Goal: Task Accomplishment & Management: Complete application form

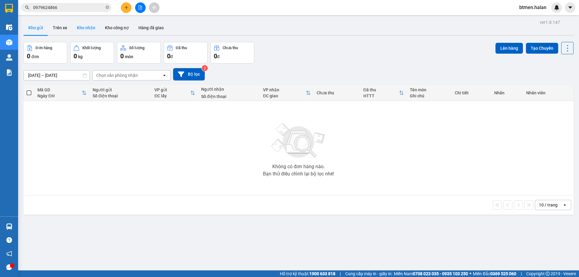
click at [95, 27] on button "Kho nhận" at bounding box center [86, 27] width 28 height 14
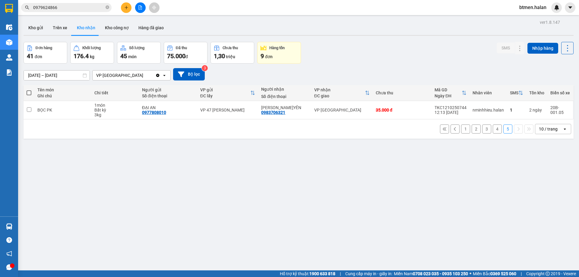
click at [482, 129] on button "3" at bounding box center [486, 128] width 9 height 9
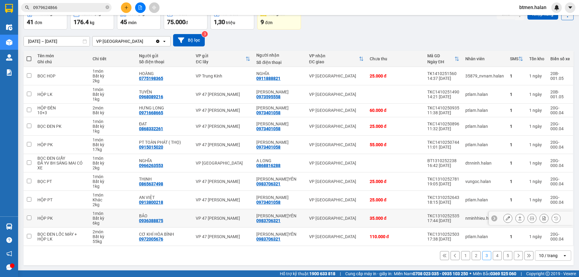
scroll to position [34, 0]
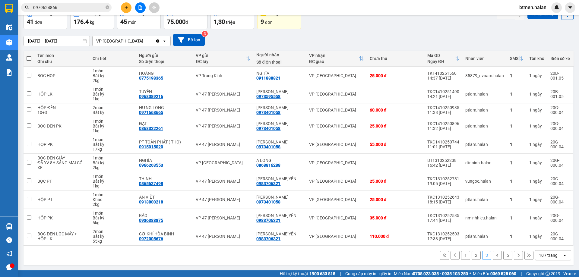
click at [462, 259] on button "1" at bounding box center [465, 255] width 9 height 9
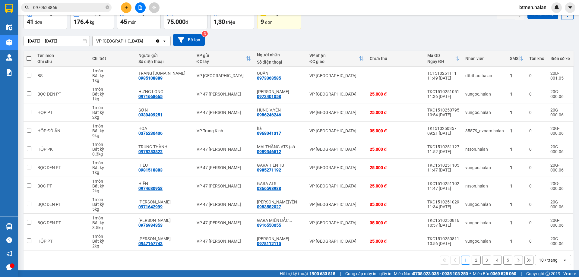
click at [473, 260] on button "2" at bounding box center [475, 260] width 9 height 9
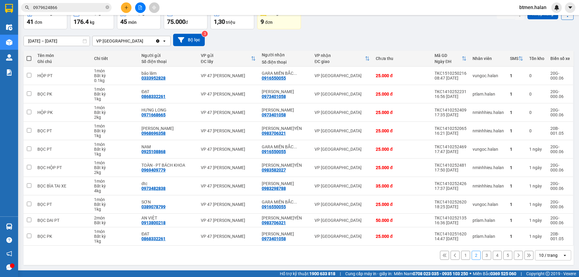
click at [482, 254] on button "3" at bounding box center [486, 255] width 9 height 9
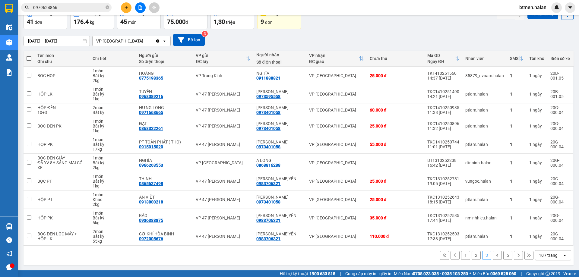
click at [462, 253] on button "1" at bounding box center [465, 255] width 9 height 9
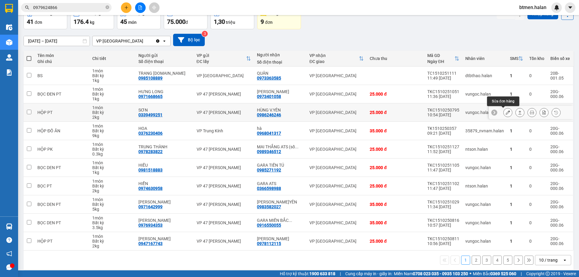
click at [505, 113] on icon at bounding box center [507, 112] width 4 height 4
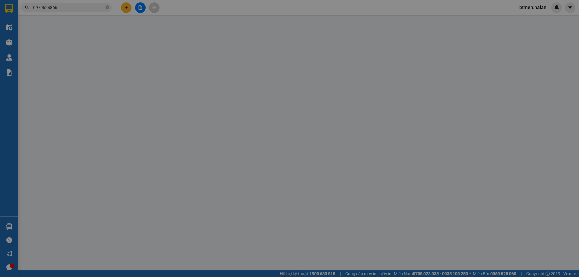
type input "0339499251"
type input "SƠN"
type input "0986246246"
type input "HÙNG V.YÊN"
type input "0"
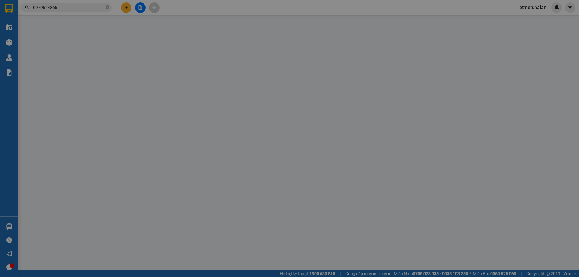
type input "25.000"
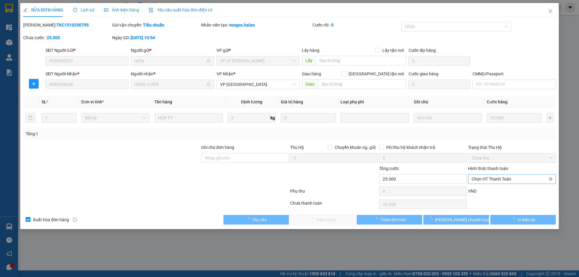
click at [493, 178] on span "Chọn HT Thanh Toán" at bounding box center [511, 179] width 80 height 9
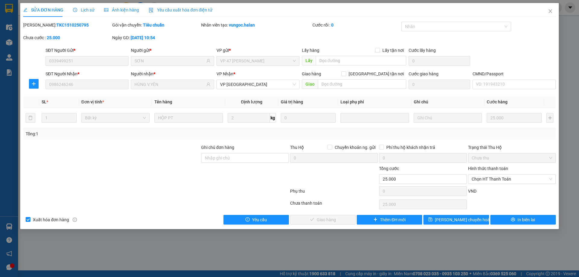
click at [489, 190] on div "VND" at bounding box center [511, 193] width 89 height 11
click at [490, 180] on span "Chọn HT Thanh Toán" at bounding box center [511, 179] width 80 height 9
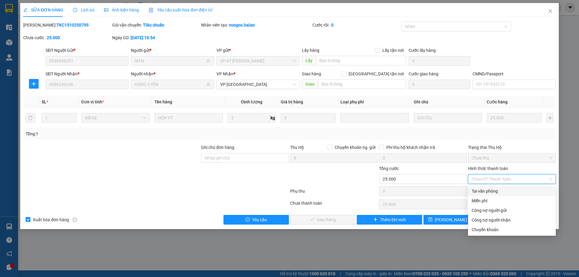
click at [489, 190] on div "Tại văn phòng" at bounding box center [511, 191] width 80 height 7
type input "0"
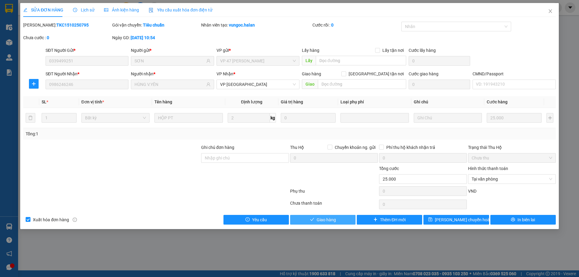
click at [337, 220] on button "Giao hàng" at bounding box center [322, 220] width 65 height 10
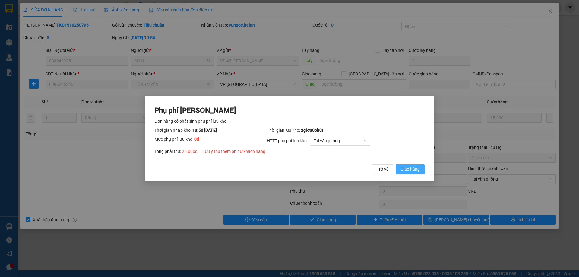
click at [410, 171] on span "Giao hàng" at bounding box center [409, 169] width 19 height 7
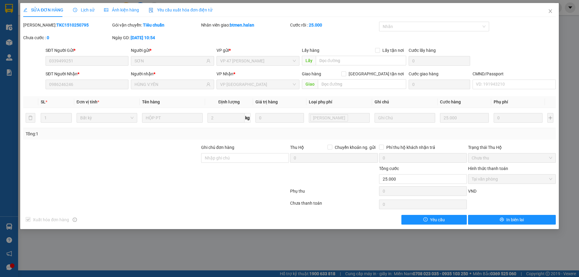
click at [73, 238] on div "SỬA ĐƠN HÀNG Lịch sử Ảnh kiện hàng Yêu cầu xuất hóa đơn điện tử Total Paid Fee …" at bounding box center [289, 138] width 579 height 277
click at [552, 9] on icon "close" at bounding box center [550, 11] width 5 height 5
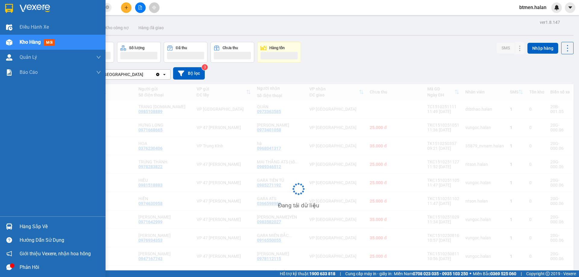
click at [15, 226] on div "Hàng sắp về" at bounding box center [52, 227] width 105 height 14
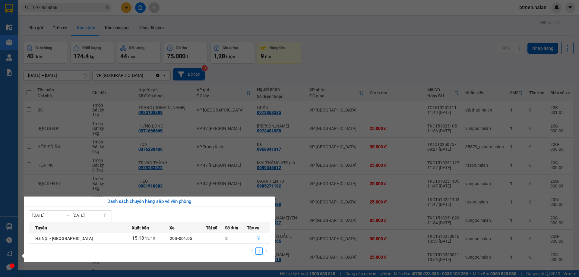
click at [397, 54] on section "Kết quả tìm kiếm ( 530 ) Bộ lọc Mã ĐH Trạng thái Món hàng Thu hộ Tổng cước Chưa…" at bounding box center [289, 138] width 579 height 277
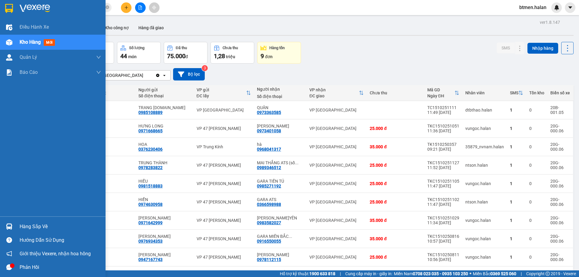
click at [16, 229] on div "Hàng sắp về" at bounding box center [52, 227] width 105 height 14
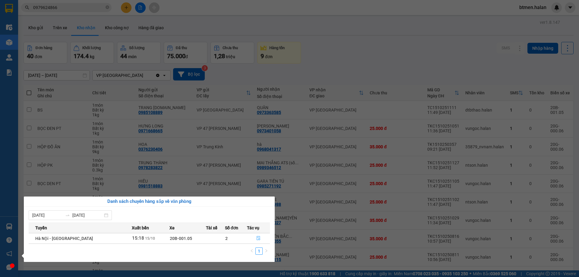
click at [257, 238] on icon "file-done" at bounding box center [258, 238] width 4 height 4
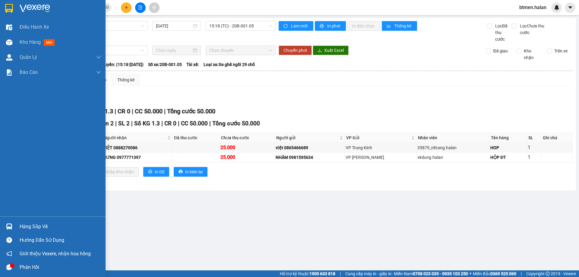
click at [28, 228] on div "Hàng sắp về" at bounding box center [60, 226] width 81 height 9
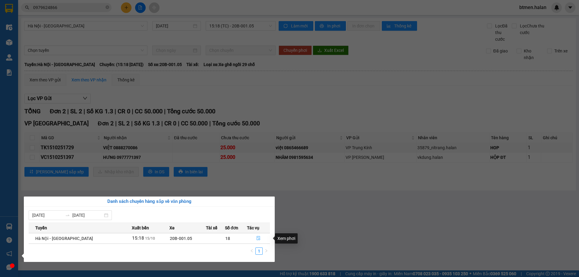
click at [256, 237] on icon "file-done" at bounding box center [258, 238] width 4 height 4
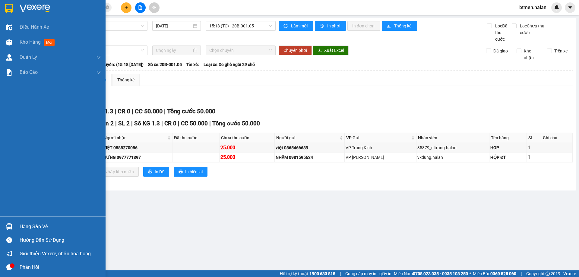
drag, startPoint x: 15, startPoint y: 227, endPoint x: 38, endPoint y: 225, distance: 22.7
click at [17, 227] on div "Hàng sắp về" at bounding box center [52, 227] width 105 height 14
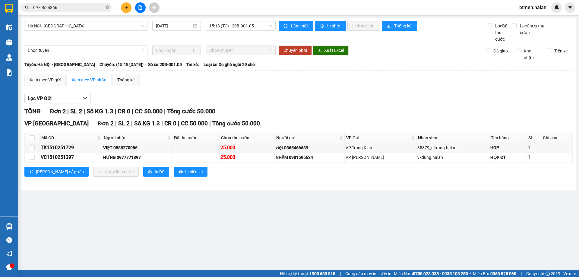
drag, startPoint x: 274, startPoint y: 176, endPoint x: 80, endPoint y: 61, distance: 225.1
click at [272, 174] on section "Kết quả tìm kiếm ( 530 ) Bộ lọc Mã ĐH Trạng thái Món hàng Thu hộ Tổng cước Chưa…" at bounding box center [289, 138] width 579 height 277
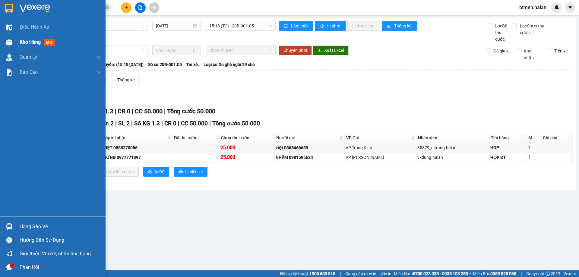
drag, startPoint x: 8, startPoint y: 39, endPoint x: 35, endPoint y: 231, distance: 194.2
click at [8, 39] on div at bounding box center [9, 42] width 11 height 11
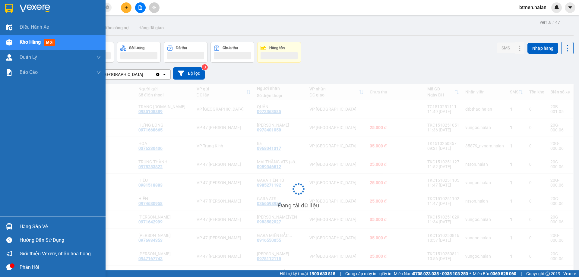
click at [35, 231] on div "Hàng sắp về" at bounding box center [60, 226] width 81 height 9
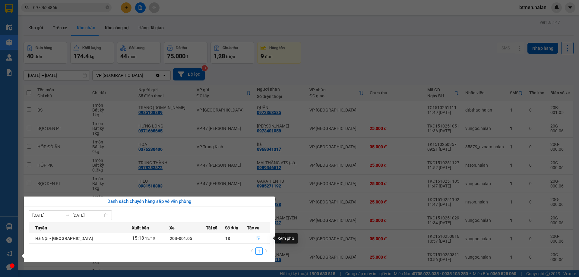
click at [255, 234] on button "button" at bounding box center [258, 239] width 23 height 10
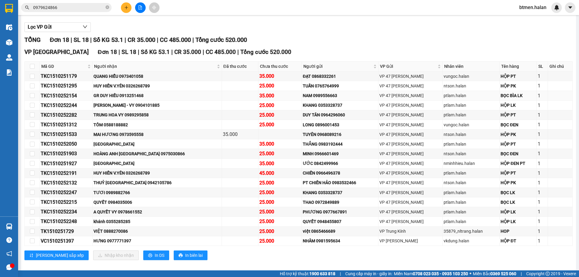
scroll to position [78, 0]
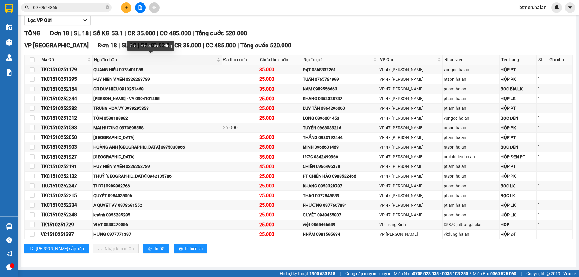
click at [112, 58] on span "Người nhận" at bounding box center [154, 59] width 121 height 7
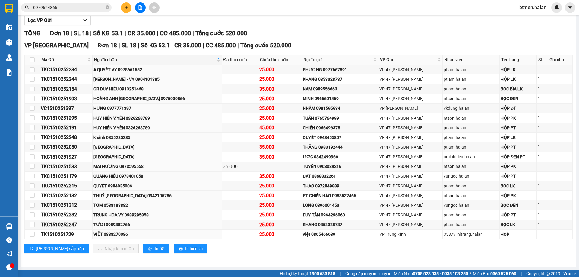
click at [48, 7] on input "0979624866" at bounding box center [68, 7] width 71 height 7
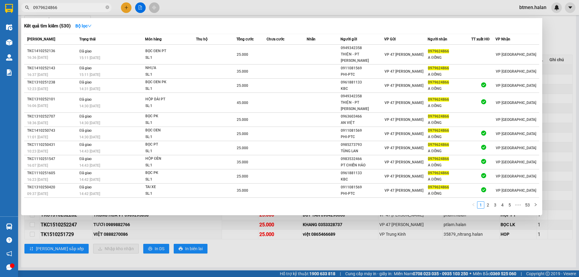
click at [48, 7] on input "0979624866" at bounding box center [68, 7] width 71 height 7
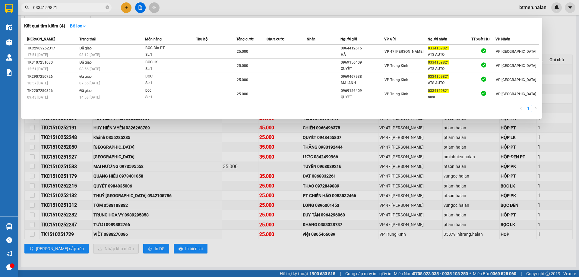
click at [248, 240] on div at bounding box center [289, 138] width 579 height 277
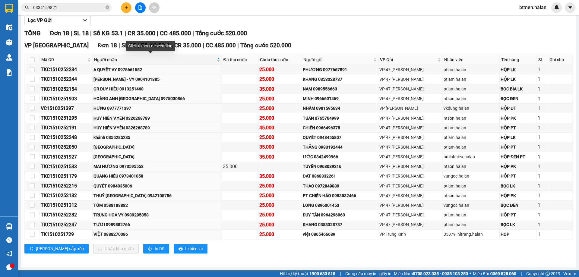
click at [111, 56] on div "Người nhận" at bounding box center [157, 59] width 126 height 7
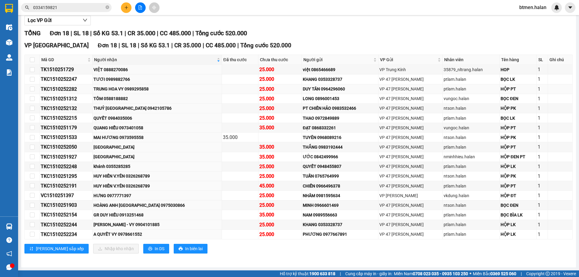
click at [123, 89] on div "TRUNG HOA VY 0989295858" at bounding box center [156, 89] width 127 height 7
click at [114, 99] on div "TÔM 0588188882" at bounding box center [156, 98] width 127 height 7
copy div "0588188882"
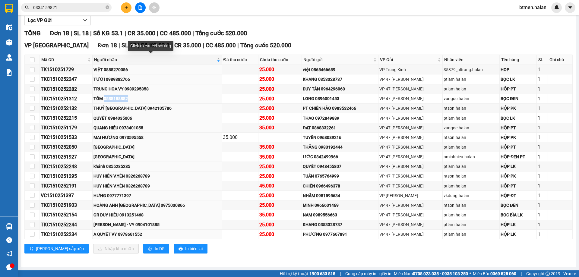
click at [107, 61] on span "Người nhận" at bounding box center [154, 59] width 121 height 7
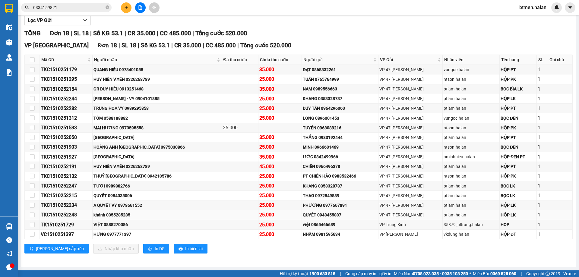
click at [127, 216] on div "khánh 0355285285" at bounding box center [156, 215] width 127 height 7
copy div "0355285285"
click at [78, 8] on input "0334159821" at bounding box center [68, 7] width 71 height 7
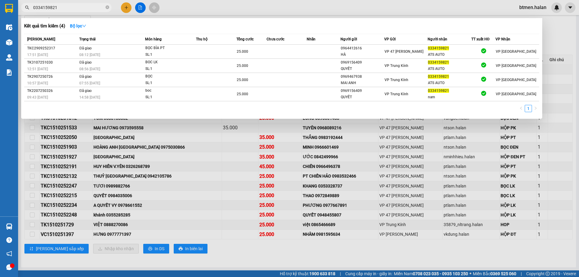
click at [78, 8] on input "0334159821" at bounding box center [68, 7] width 71 height 7
paste input "55285285"
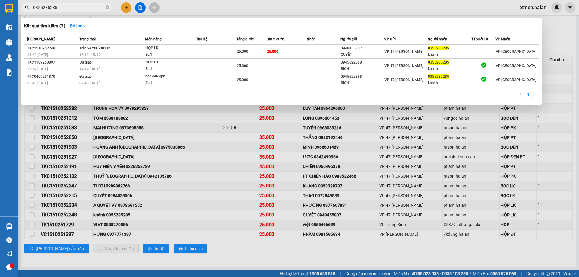
click at [520, 31] on div "Kết quả tìm kiếm ( 3 ) Bộ lọc Mã ĐH Trạng thái Món hàng Thu hộ Tổng cước Chưa c…" at bounding box center [281, 61] width 521 height 87
click at [246, 181] on div at bounding box center [289, 138] width 579 height 277
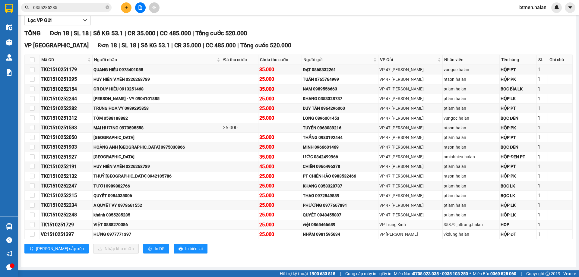
click at [120, 225] on div "VIỆT 0888270086" at bounding box center [156, 224] width 127 height 7
click at [127, 194] on div "QUYẾT 0984035006" at bounding box center [156, 195] width 127 height 7
copy div "0984035006"
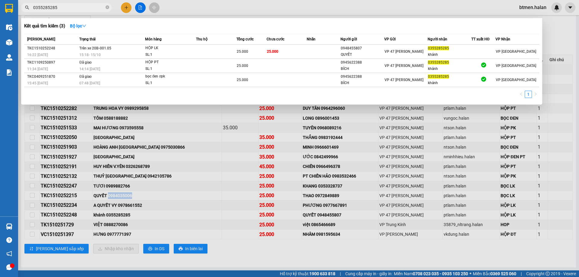
click at [87, 9] on input "0355285285" at bounding box center [68, 7] width 71 height 7
paste input "984035006"
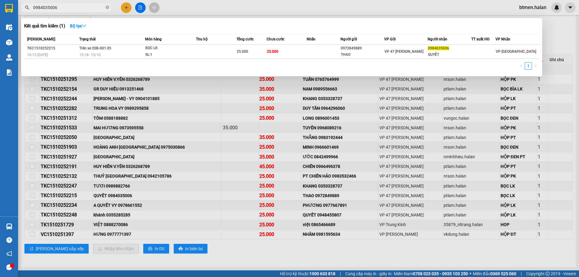
click at [553, 37] on div at bounding box center [289, 138] width 579 height 277
click at [76, 9] on input "0984035006" at bounding box center [68, 7] width 71 height 7
click at [192, 211] on div at bounding box center [289, 138] width 579 height 277
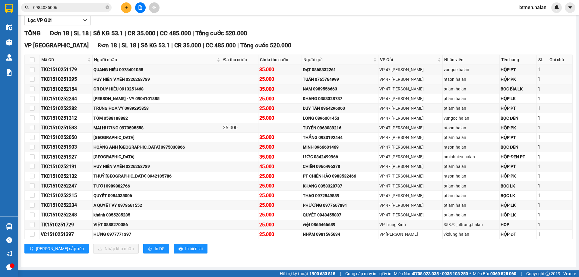
click at [147, 79] on div "HUY HIẾN V.YÊN 0326268789" at bounding box center [156, 79] width 127 height 7
copy div "0326268789"
click at [80, 10] on input "0984035006" at bounding box center [68, 7] width 71 height 7
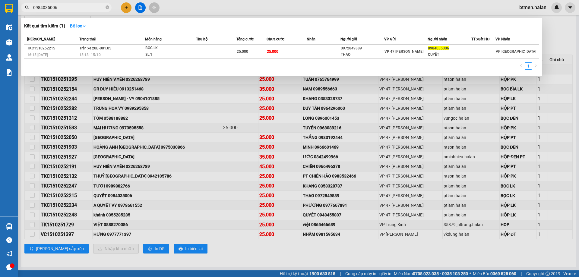
click at [80, 10] on input "0984035006" at bounding box center [68, 7] width 71 height 7
paste input "326268789"
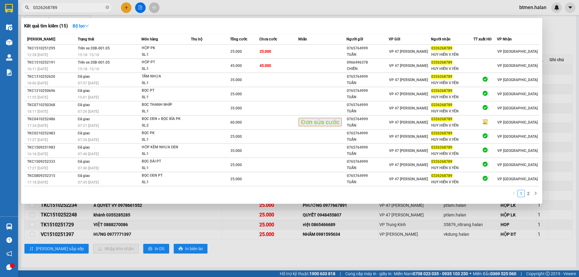
click at [555, 34] on div at bounding box center [289, 138] width 579 height 277
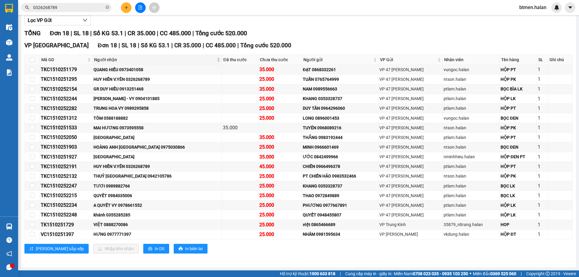
click at [112, 58] on span "Người nhận" at bounding box center [154, 59] width 121 height 7
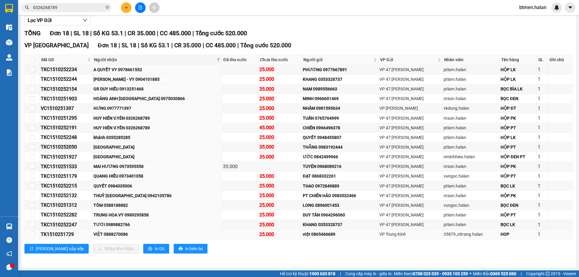
click at [116, 235] on div "VIỆT 0888270086" at bounding box center [156, 234] width 127 height 7
click at [126, 138] on div "khánh 0355285285" at bounding box center [156, 137] width 127 height 7
copy div "0355285285"
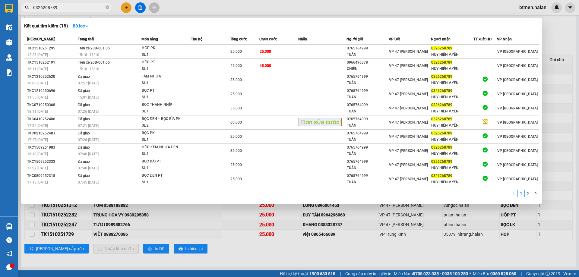
click at [83, 8] on input "0326268789" at bounding box center [68, 7] width 71 height 7
paste input "55285285"
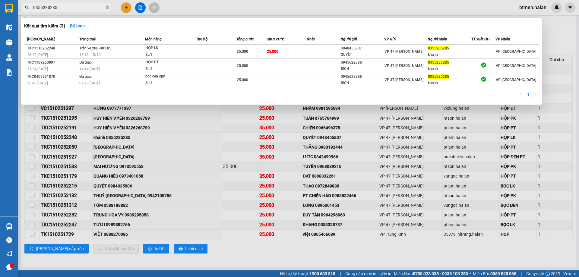
type input "0355285285"
click at [559, 52] on div at bounding box center [289, 138] width 579 height 277
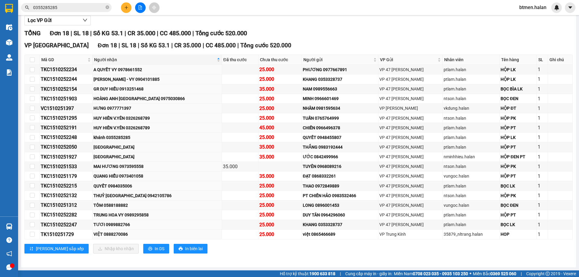
click at [77, 7] on input "0355285285" at bounding box center [68, 7] width 71 height 7
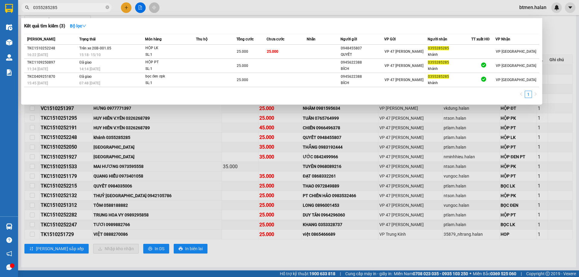
click at [559, 40] on div at bounding box center [289, 138] width 579 height 277
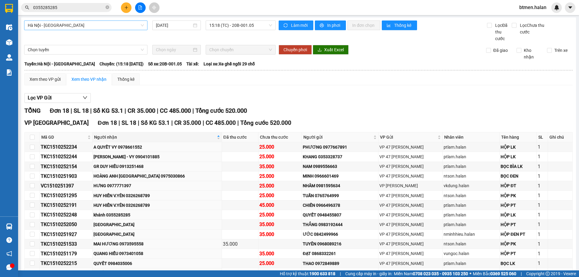
scroll to position [0, 0]
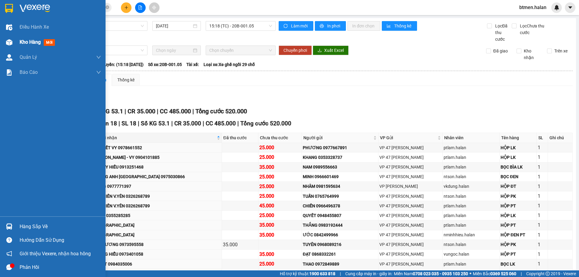
click at [24, 42] on span "Kho hàng" at bounding box center [30, 42] width 21 height 6
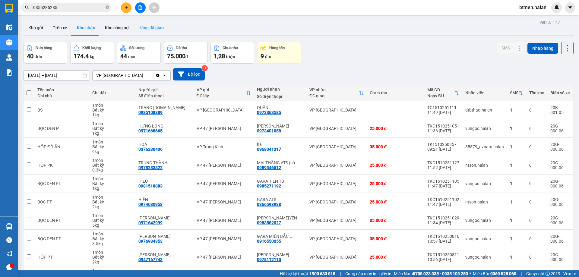
click at [145, 30] on button "Hàng đã giao" at bounding box center [151, 27] width 35 height 14
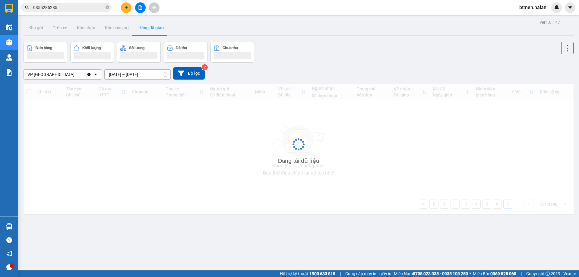
scroll to position [28, 0]
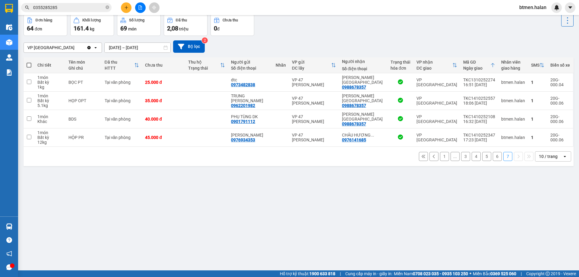
click at [440, 152] on button "1" at bounding box center [444, 156] width 9 height 9
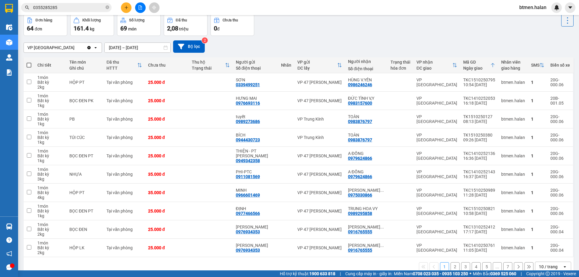
click at [461, 268] on button "3" at bounding box center [465, 266] width 9 height 9
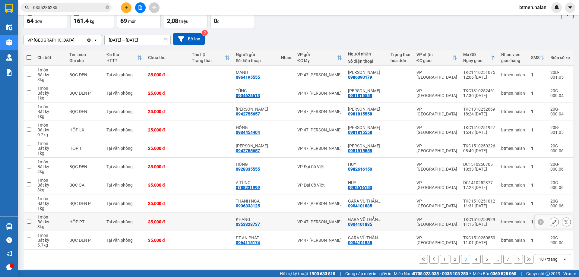
scroll to position [39, 0]
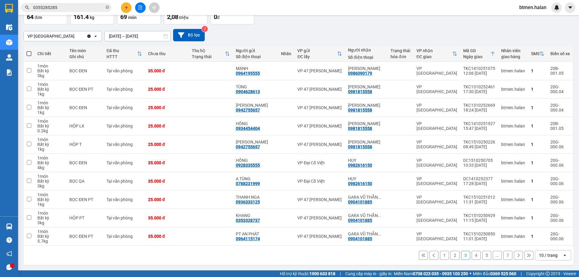
click at [473, 258] on button "4" at bounding box center [475, 255] width 9 height 9
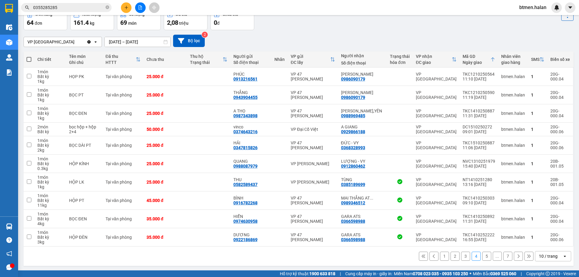
scroll to position [34, 0]
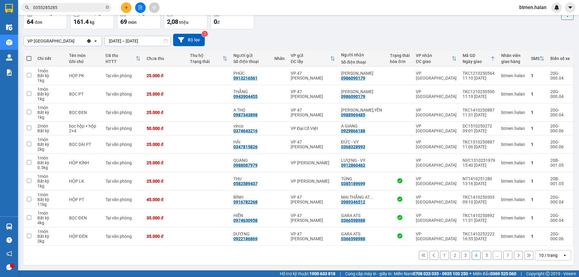
click at [485, 257] on button "5" at bounding box center [486, 255] width 9 height 9
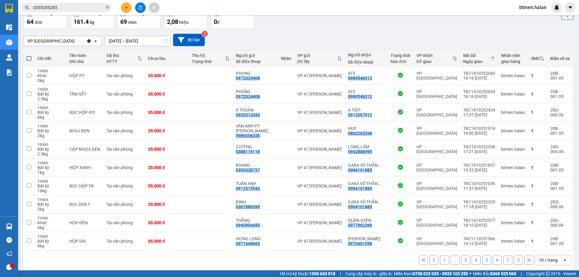
click at [493, 260] on button "6" at bounding box center [497, 260] width 9 height 9
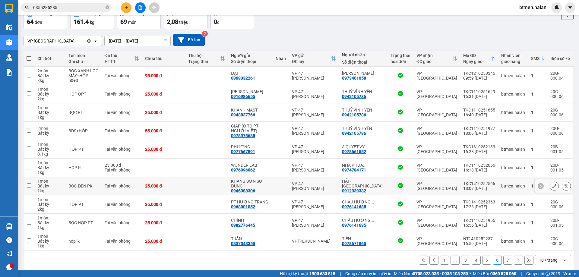
click at [355, 188] on div "0912339332" at bounding box center [354, 190] width 24 height 5
copy div "0912339332"
click at [123, 9] on button at bounding box center [126, 7] width 11 height 11
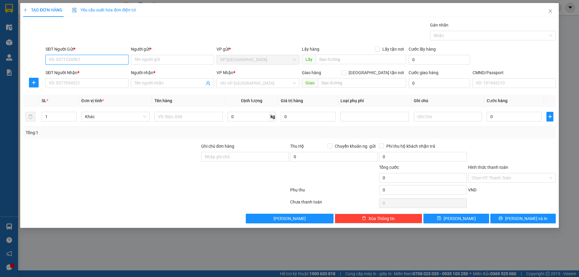
paste input "0912339332"
type input "0912339332"
click at [97, 72] on div "0912339332 - [GEOGRAPHIC_DATA] - [GEOGRAPHIC_DATA]" at bounding box center [105, 71] width 112 height 7
type input "HẢI - [GEOGRAPHIC_DATA]"
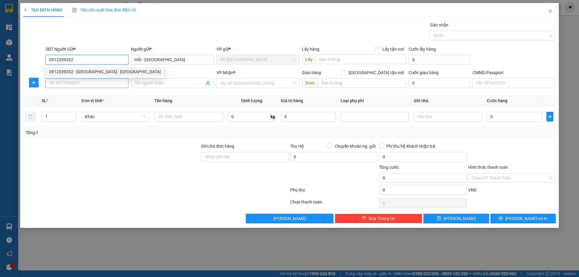
type input "0912339332"
click at [100, 85] on input "SĐT Người Nhận *" at bounding box center [87, 83] width 83 height 10
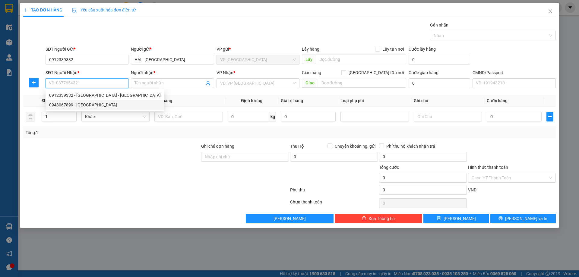
click at [63, 103] on div "0943067899 - [GEOGRAPHIC_DATA]" at bounding box center [105, 105] width 112 height 7
type input "0943067899"
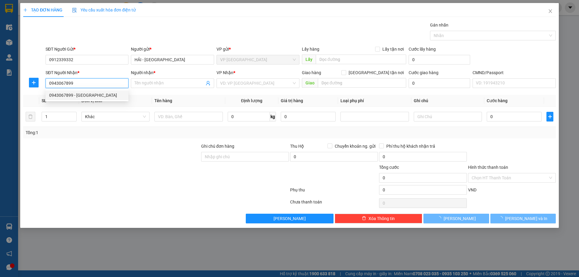
type input "NGA"
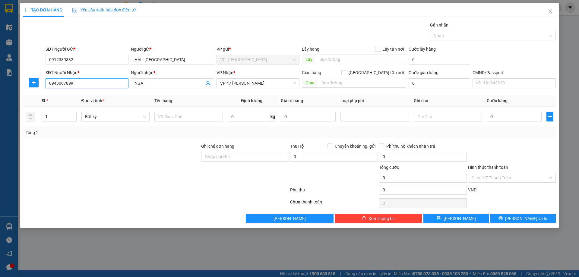
click at [81, 83] on input "0943067899" at bounding box center [87, 83] width 83 height 10
click at [184, 121] on div at bounding box center [188, 117] width 68 height 12
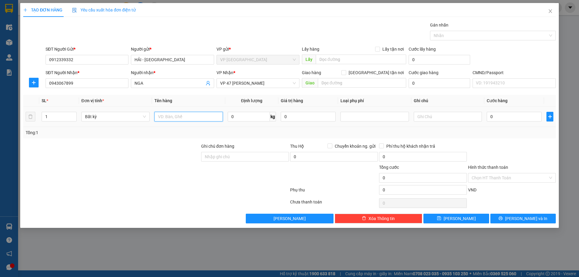
click at [186, 118] on input "text" at bounding box center [188, 117] width 68 height 10
type input "HỘP PK"
click at [249, 116] on input "0" at bounding box center [249, 117] width 42 height 10
type input "1"
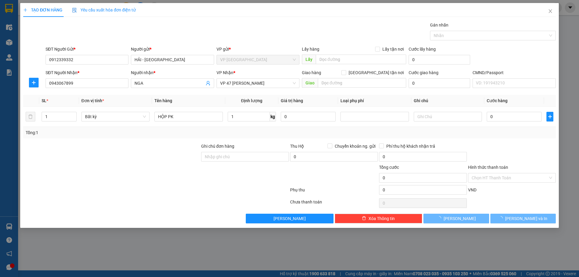
click at [527, 136] on div "Tổng: 1" at bounding box center [289, 132] width 527 height 7
type input "25.000"
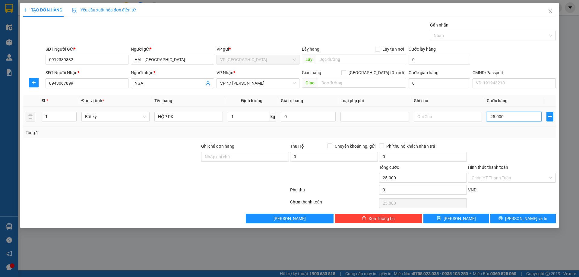
click at [521, 118] on input "25.000" at bounding box center [513, 117] width 55 height 10
drag, startPoint x: 511, startPoint y: 174, endPoint x: 509, endPoint y: 181, distance: 7.1
click at [511, 174] on input "Hình thức thanh toán" at bounding box center [509, 177] width 76 height 9
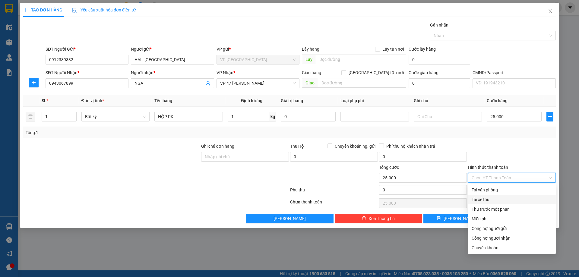
click at [507, 193] on div "Tại văn phòng" at bounding box center [511, 190] width 80 height 7
type input "0"
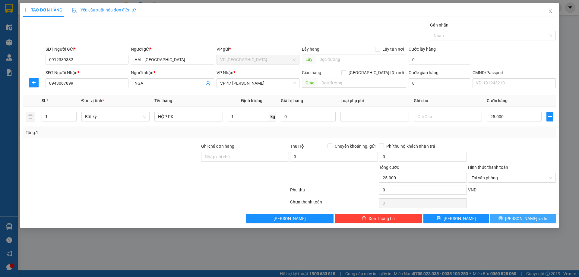
click at [511, 215] on button "[PERSON_NAME] và In" at bounding box center [522, 219] width 65 height 10
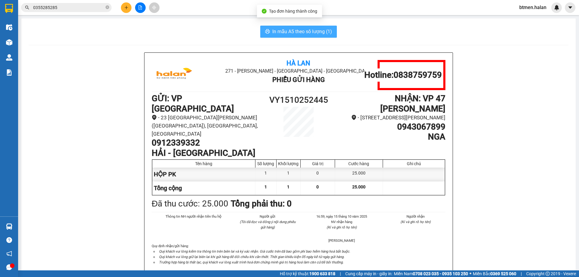
click at [314, 30] on span "In mẫu A5 theo số lượng (1)" at bounding box center [302, 32] width 60 height 8
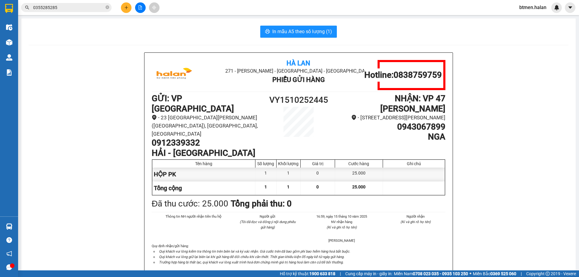
click at [426, 132] on h1 "0943067899" at bounding box center [390, 127] width 110 height 10
copy h1 "0943067899"
click at [90, 7] on input "0355285285" at bounding box center [68, 7] width 71 height 7
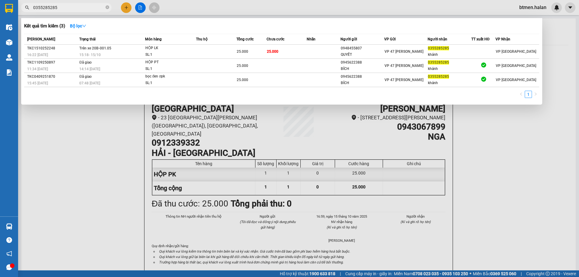
click at [90, 7] on input "0355285285" at bounding box center [68, 7] width 71 height 7
paste input "943067899"
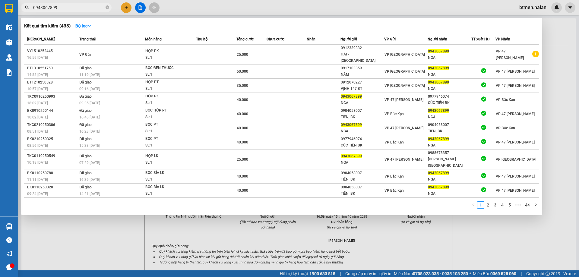
type input "0943067899"
click at [483, 31] on div "Kết quả tìm kiếm ( 435 ) Bộ lọc Mã ĐH Trạng thái Món hàng Thu hộ Tổng cước Chưa…" at bounding box center [281, 116] width 521 height 197
click at [61, 241] on div at bounding box center [289, 138] width 579 height 277
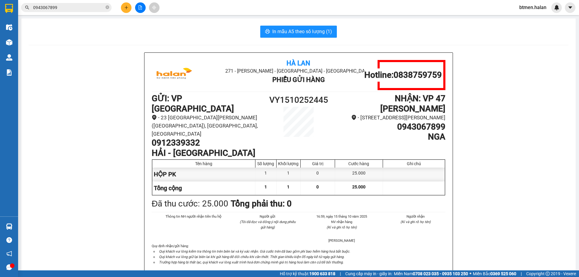
click at [197, 138] on h1 "0912339332" at bounding box center [207, 143] width 110 height 10
drag, startPoint x: 197, startPoint y: 125, endPoint x: 190, endPoint y: 124, distance: 6.3
click at [190, 138] on h1 "0912339332" at bounding box center [207, 143] width 110 height 10
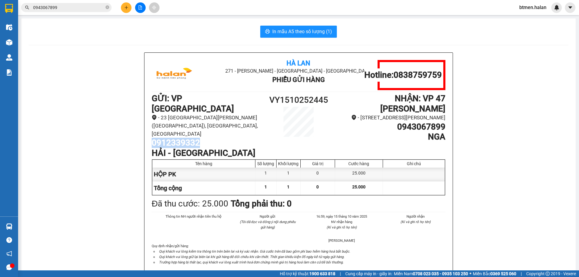
copy h1 "0912339332"
click at [126, 8] on icon "plus" at bounding box center [126, 7] width 4 height 4
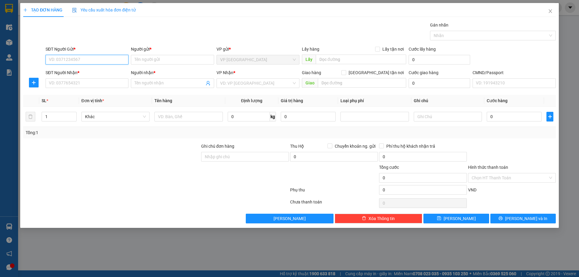
click at [84, 57] on input "SĐT Người Gửi *" at bounding box center [87, 60] width 83 height 10
click at [79, 62] on input "SĐT Người Gửi *" at bounding box center [87, 60] width 83 height 10
click at [96, 72] on div "0865456202 - MADO AUTO" at bounding box center [87, 71] width 76 height 7
type input "0865456202"
type input "MADO AUTO"
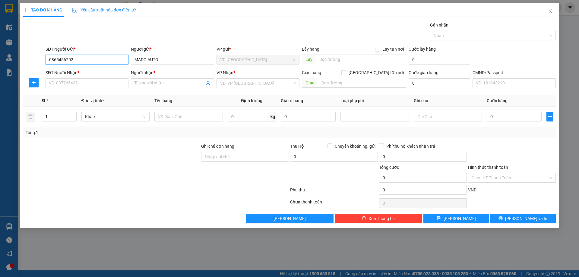
type input "0865456202"
click at [104, 90] on div "Transit Pickup Surcharge Ids Transit Deliver Surcharge Ids Transit Deliver Surc…" at bounding box center [289, 123] width 532 height 202
click at [106, 87] on input "SĐT Người Nhận *" at bounding box center [87, 83] width 83 height 10
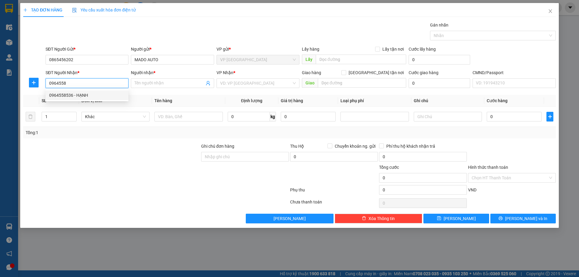
click at [99, 93] on div "0964558536 - HẠNH" at bounding box center [87, 95] width 76 height 7
type input "0964558536"
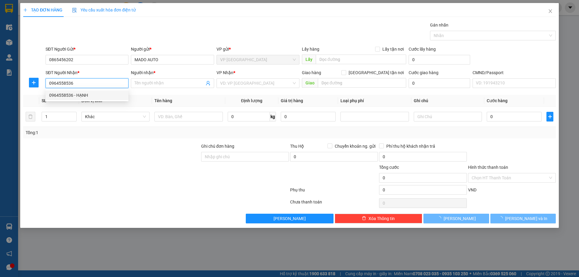
type input "HẠNH"
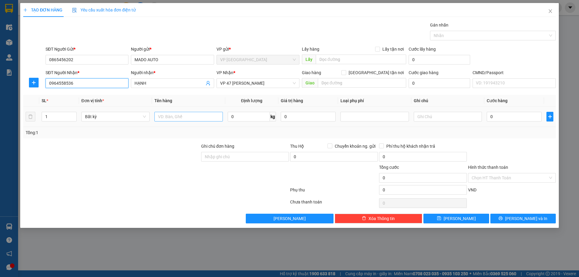
type input "0964558536"
click at [200, 120] on input "text" at bounding box center [188, 117] width 68 height 10
type input "HỘP PK"
click at [255, 110] on td "0 kg" at bounding box center [251, 117] width 53 height 20
click at [253, 117] on input "0" at bounding box center [249, 117] width 42 height 10
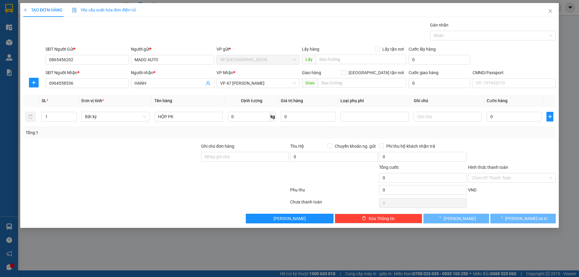
click at [494, 136] on div "Tổng: 1" at bounding box center [289, 132] width 527 height 7
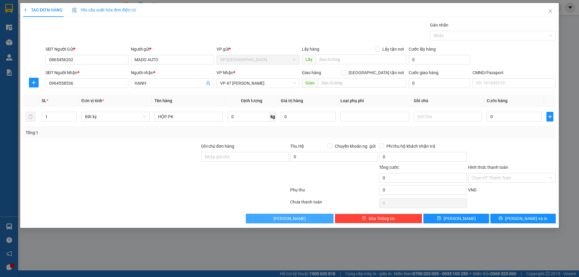
click at [268, 218] on button "[PERSON_NAME]" at bounding box center [290, 219] width 88 height 10
click at [239, 117] on input "0" at bounding box center [249, 117] width 42 height 10
type input "1.5"
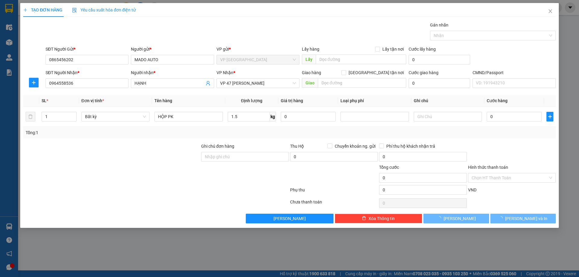
click at [522, 135] on div "Tổng: 1" at bounding box center [289, 132] width 527 height 7
type input "25.000"
click at [518, 216] on span "[PERSON_NAME] và In" at bounding box center [526, 218] width 42 height 7
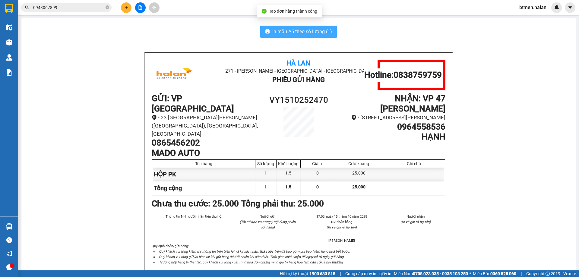
click at [285, 33] on span "In mẫu A5 theo số lượng (1)" at bounding box center [302, 32] width 60 height 8
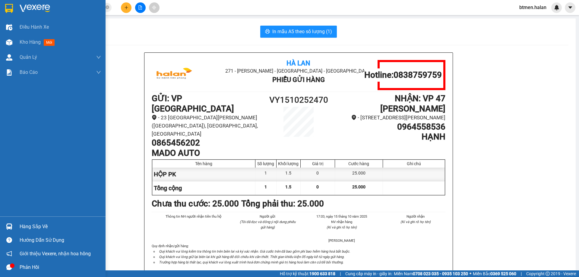
click at [13, 224] on div at bounding box center [9, 226] width 11 height 11
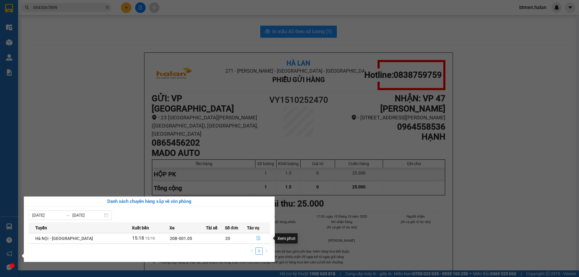
click at [259, 235] on button "button" at bounding box center [258, 239] width 23 height 10
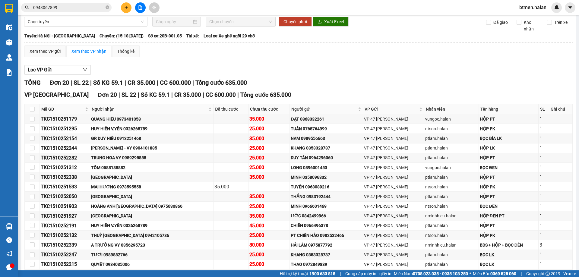
scroll to position [60, 0]
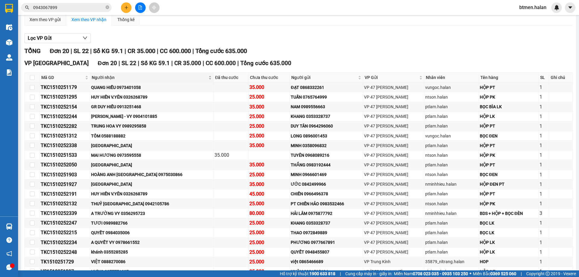
click at [108, 76] on span "Người nhận" at bounding box center [149, 77] width 115 height 7
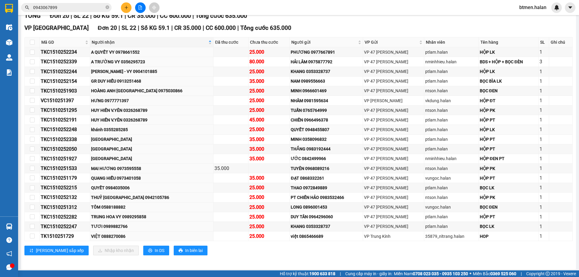
scroll to position [97, 0]
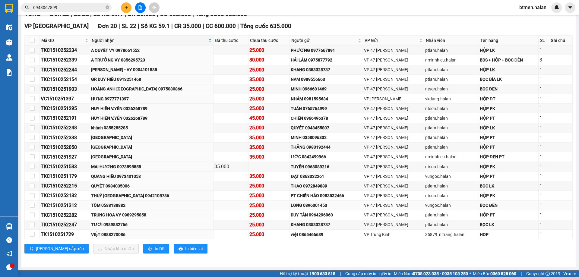
click at [116, 203] on div "TÔM 0588188882" at bounding box center [151, 205] width 121 height 7
copy div "0588188882"
click at [116, 235] on div "VIỆT 0888270086" at bounding box center [151, 234] width 121 height 7
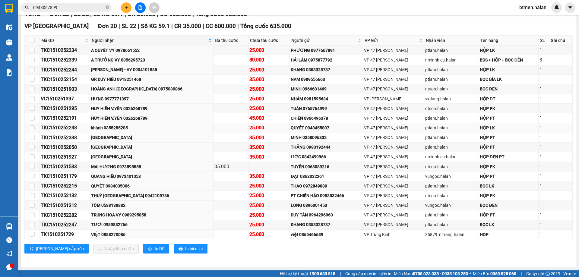
click at [121, 125] on div "khánh 0355285285" at bounding box center [151, 127] width 121 height 7
copy div "0355285285"
click at [83, 8] on input "0943067899" at bounding box center [68, 7] width 71 height 7
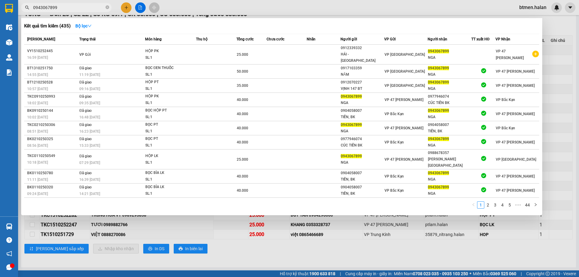
paste input "0355285285"
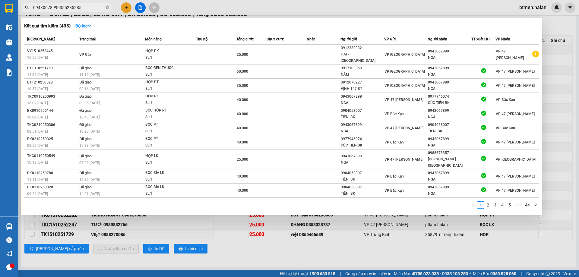
click at [83, 8] on input "09430678990355285285" at bounding box center [68, 7] width 71 height 7
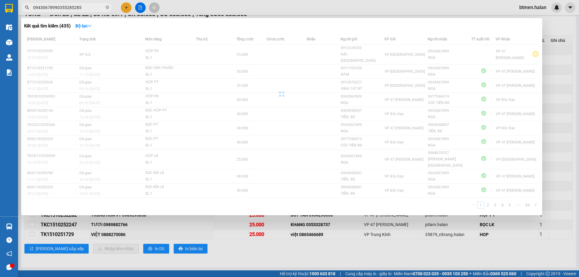
click at [83, 8] on input "09430678990355285285" at bounding box center [68, 7] width 71 height 7
paste input "text"
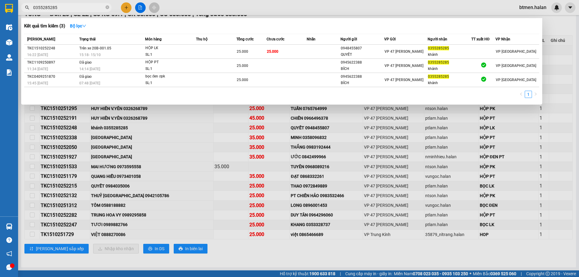
type input "0355285285"
click at [553, 31] on div at bounding box center [289, 138] width 579 height 277
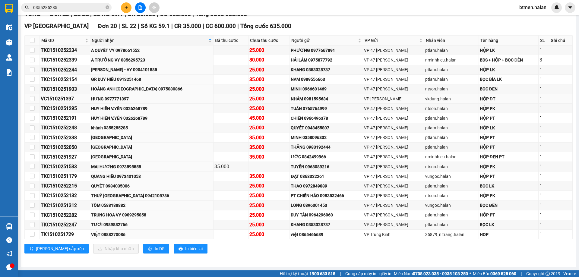
click at [122, 96] on div "HƯNG 0977771397" at bounding box center [151, 99] width 121 height 7
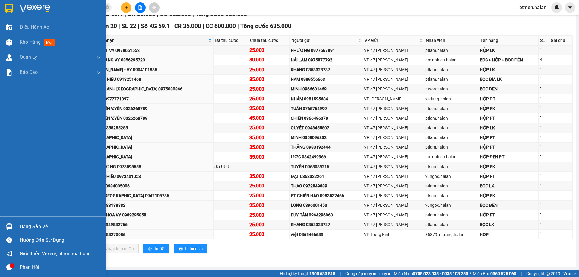
click at [19, 225] on div "Hàng sắp về" at bounding box center [52, 227] width 105 height 14
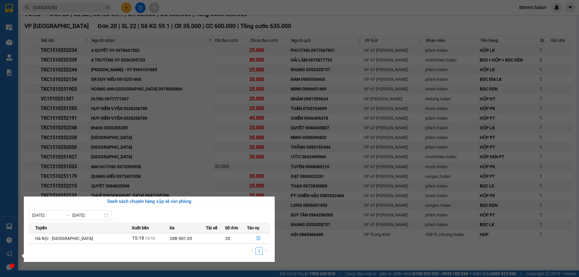
click at [311, 249] on section "Kết quả tìm kiếm ( 3 ) Bộ lọc Mã ĐH Trạng thái Món hàng Thu hộ Tổng cước Chưa c…" at bounding box center [289, 138] width 579 height 277
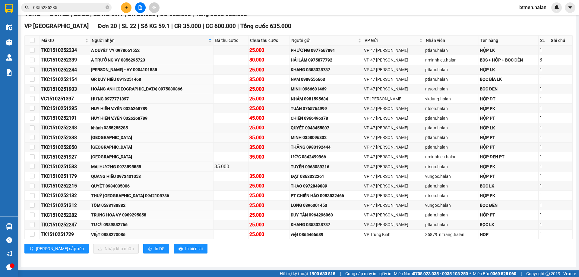
scroll to position [0, 0]
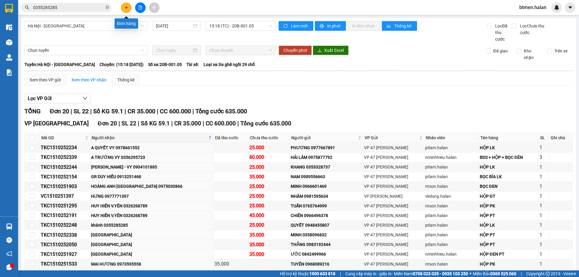
click at [131, 7] on button at bounding box center [126, 7] width 11 height 11
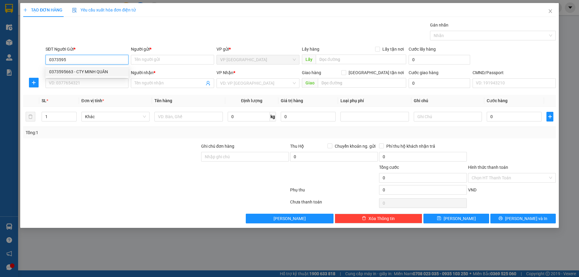
click at [81, 68] on div "0373595663 - CTY MINH QUÂN" at bounding box center [87, 71] width 76 height 7
type input "0373595663"
type input "CTY MINH QUÂN"
click at [88, 61] on input "0373595663" at bounding box center [87, 60] width 83 height 10
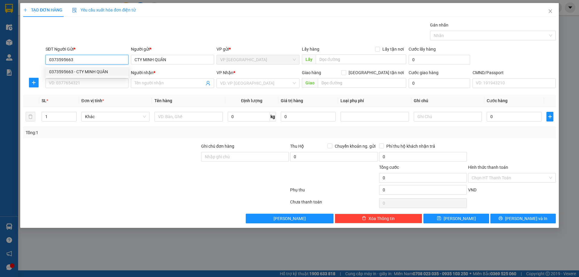
click at [55, 59] on input "0373595663" at bounding box center [87, 60] width 83 height 10
click at [57, 58] on input "0373595663" at bounding box center [87, 60] width 83 height 10
click at [116, 68] on form "SĐT Người Gửi * 0379595663 Người gửi * CTY MINH QUÂN VP gửi * VP [GEOGRAPHIC_DA…" at bounding box center [289, 68] width 532 height 45
click at [107, 58] on input "0379595663" at bounding box center [87, 60] width 83 height 10
click at [105, 59] on input "0379595663" at bounding box center [87, 60] width 83 height 10
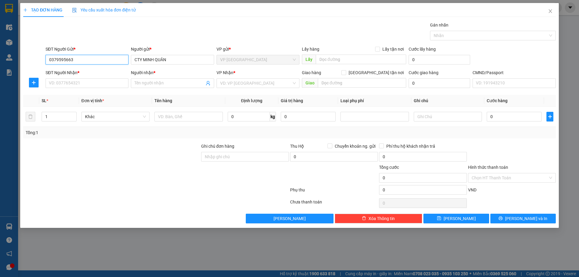
click at [105, 59] on input "0379595663" at bounding box center [87, 60] width 83 height 10
drag, startPoint x: 56, startPoint y: 59, endPoint x: 52, endPoint y: 60, distance: 4.6
click at [52, 60] on input "0379595558" at bounding box center [87, 60] width 83 height 10
drag, startPoint x: 58, startPoint y: 60, endPoint x: 47, endPoint y: 64, distance: 11.3
click at [47, 64] on input "0379595558" at bounding box center [87, 60] width 83 height 10
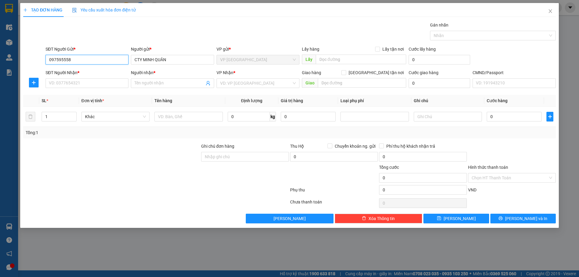
type input "0973595558"
click at [113, 75] on div "0973595558 - [PERSON_NAME]" at bounding box center [87, 72] width 83 height 10
type input "[PERSON_NAME]"
type input "0973595558"
click at [102, 86] on input "SĐT Người Nhận *" at bounding box center [87, 83] width 83 height 10
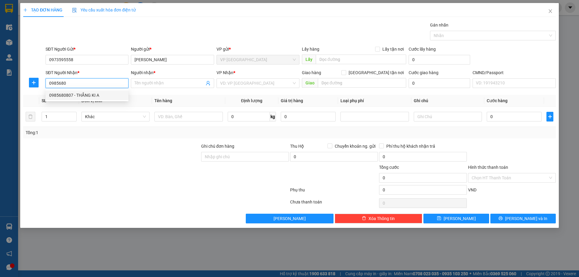
click at [91, 94] on div "0985680807 - THẮNG KI A" at bounding box center [87, 95] width 76 height 7
type input "0985680807"
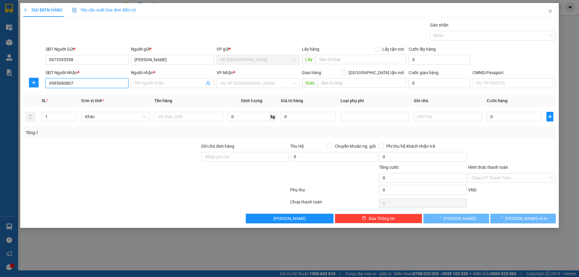
type input "THẮNG KI A30K"
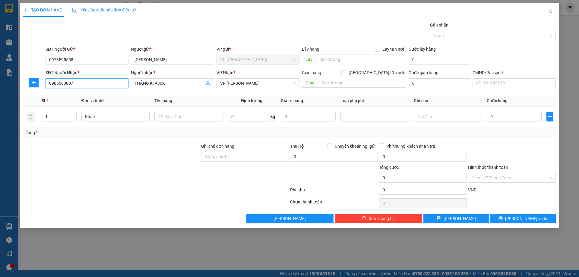
click at [91, 83] on input "0985680807" at bounding box center [87, 83] width 83 height 10
type input "0985680807"
drag, startPoint x: 91, startPoint y: 83, endPoint x: 184, endPoint y: 83, distance: 92.5
click at [184, 83] on input "THẮNG KI A30K" at bounding box center [169, 83] width 70 height 7
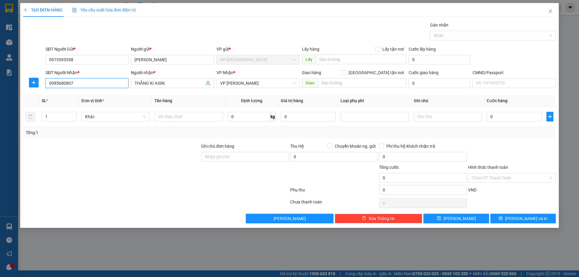
click at [117, 85] on input "0985680807" at bounding box center [87, 83] width 83 height 10
click at [181, 120] on input "text" at bounding box center [188, 117] width 68 height 10
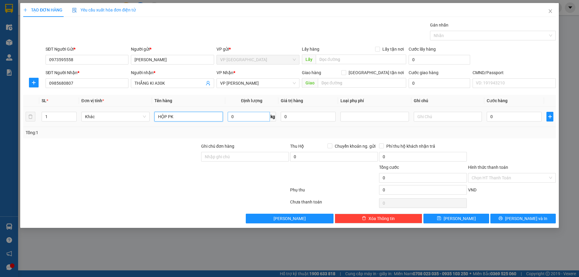
type input "HỘP PK"
click at [230, 117] on input "0" at bounding box center [249, 117] width 42 height 10
type input "0.2"
drag, startPoint x: 531, startPoint y: 154, endPoint x: 526, endPoint y: 154, distance: 5.7
click at [529, 154] on div at bounding box center [511, 153] width 89 height 21
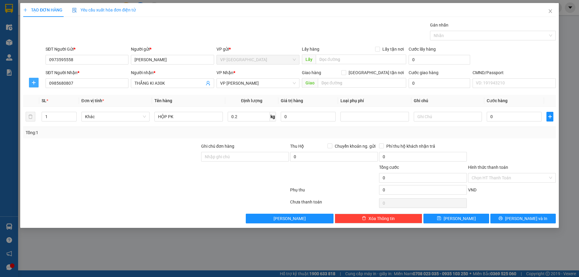
drag, startPoint x: 34, startPoint y: 82, endPoint x: 67, endPoint y: 89, distance: 33.2
click at [34, 82] on icon "plus" at bounding box center [33, 82] width 5 height 5
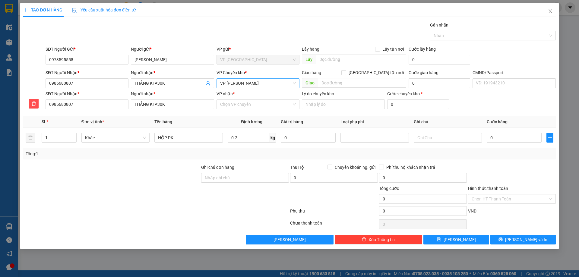
click at [251, 80] on span "VP [PERSON_NAME]" at bounding box center [258, 83] width 76 height 9
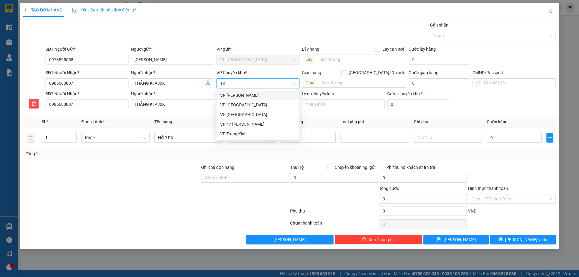
type input "TRU"
drag, startPoint x: 244, startPoint y: 102, endPoint x: 223, endPoint y: 109, distance: 22.1
click at [243, 103] on div "VP Trung Kính" at bounding box center [258, 105] width 76 height 7
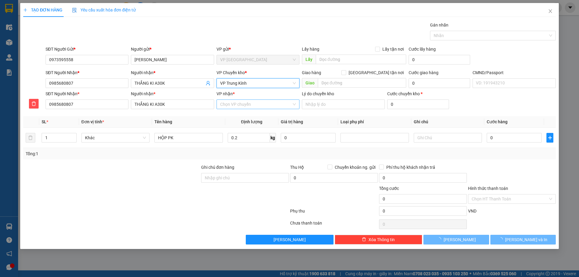
click at [228, 105] on input "VP nhận *" at bounding box center [255, 104] width 71 height 9
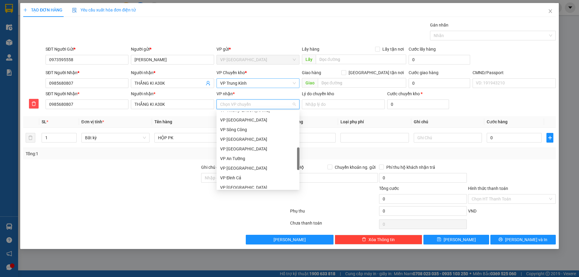
scroll to position [90, 0]
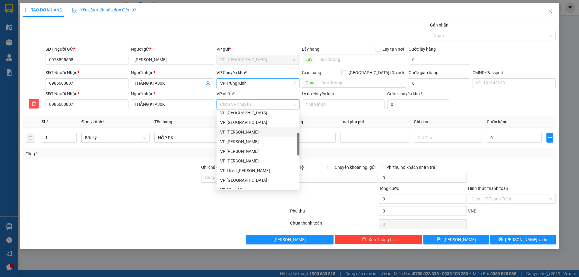
click at [254, 128] on div "VP [PERSON_NAME]" at bounding box center [257, 132] width 83 height 10
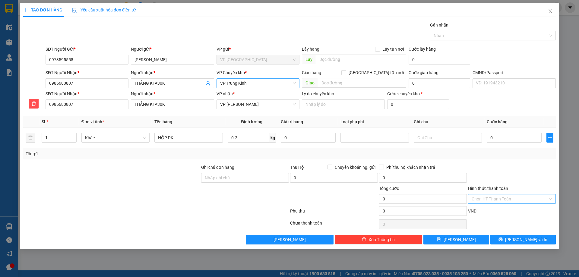
click at [493, 200] on input "Hình thức thanh toán" at bounding box center [509, 198] width 76 height 9
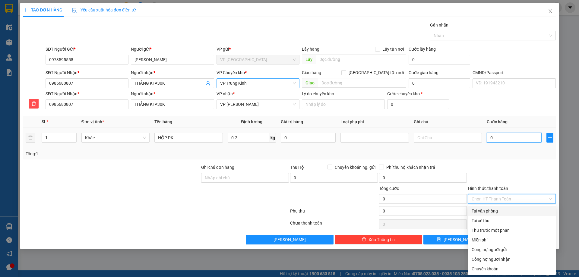
click at [507, 134] on input "0" at bounding box center [513, 138] width 55 height 10
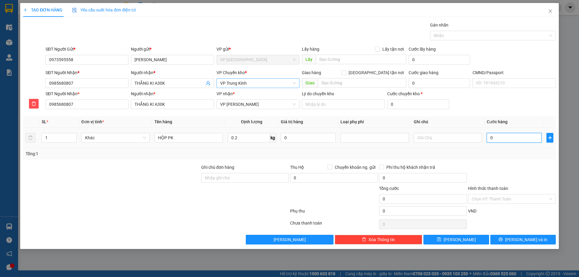
type input "3"
type input "35"
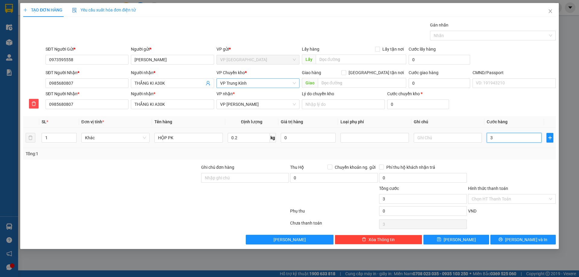
type input "35"
type input "350"
type input "35.000"
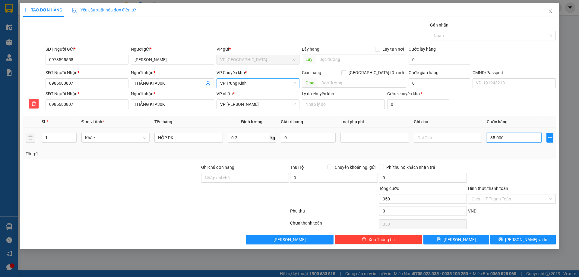
type input "35.000"
drag, startPoint x: 508, startPoint y: 160, endPoint x: 508, endPoint y: 194, distance: 34.4
click at [508, 160] on div "Transit Pickup Surcharge Ids Transit Deliver Surcharge Ids Transit Deliver Surc…" at bounding box center [289, 133] width 532 height 223
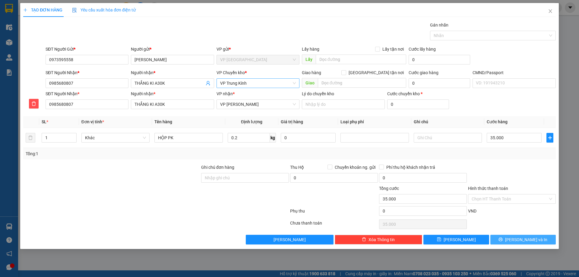
click at [509, 238] on button "[PERSON_NAME] và In" at bounding box center [522, 240] width 65 height 10
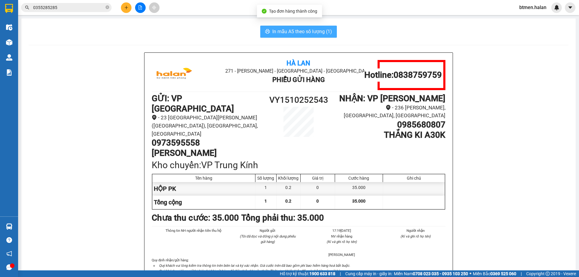
click at [293, 33] on span "In mẫu A5 theo số lượng (1)" at bounding box center [302, 32] width 60 height 8
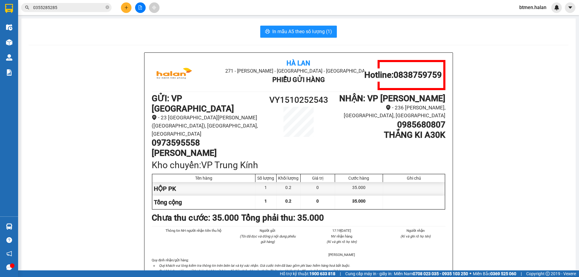
click at [124, 7] on icon "plus" at bounding box center [126, 7] width 4 height 4
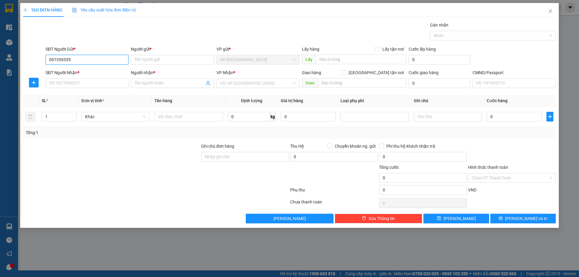
type input "0973595558"
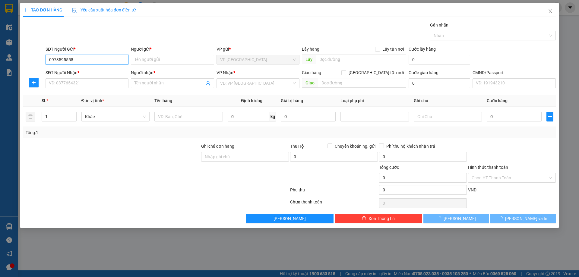
click at [67, 59] on input "0973595558" at bounding box center [87, 60] width 83 height 10
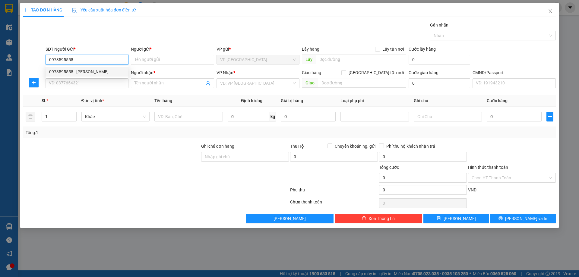
click at [86, 73] on div "0973595558 - [PERSON_NAME]" at bounding box center [87, 71] width 76 height 7
type input "[PERSON_NAME]"
type input "0973595558"
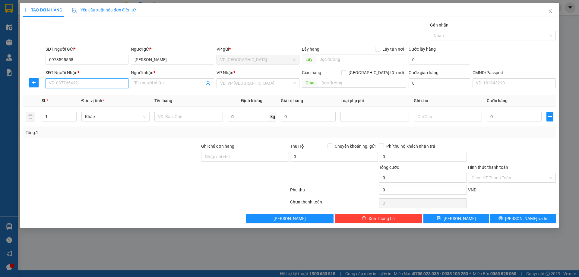
click at [101, 87] on input "SĐT Người Nhận *" at bounding box center [87, 83] width 83 height 10
click at [92, 92] on div "0906834586 - CƯỜNG" at bounding box center [87, 95] width 76 height 7
type input "0906834586"
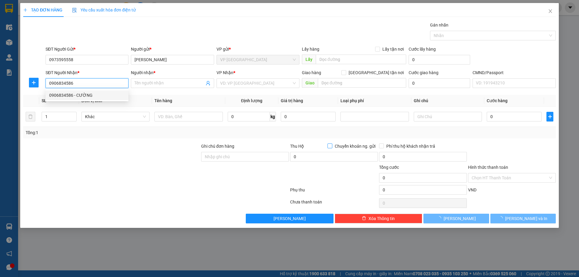
type input "CƯỜNG"
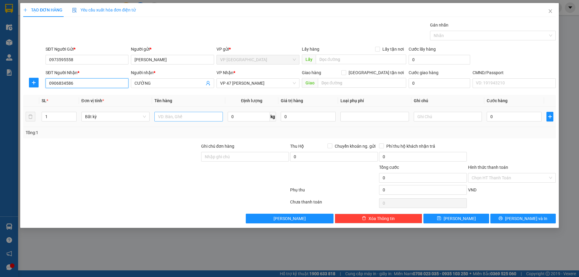
type input "0906834586"
click at [184, 114] on input "text" at bounding box center [188, 117] width 68 height 10
type input "HỘP PK"
click at [244, 117] on input "0" at bounding box center [249, 117] width 42 height 10
type input "5"
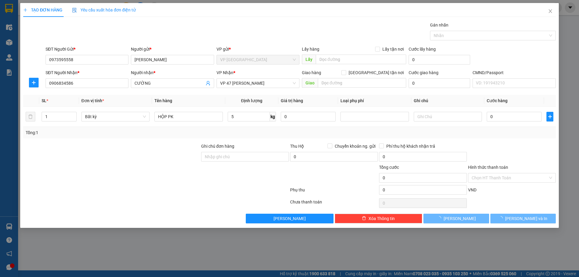
click at [338, 133] on div "Tổng: 1" at bounding box center [289, 132] width 527 height 7
type input "35.000"
click at [535, 219] on button "[PERSON_NAME] và In" at bounding box center [522, 219] width 65 height 10
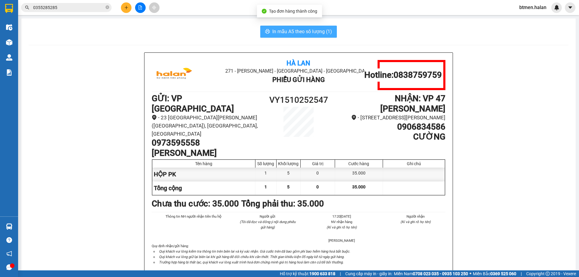
click at [312, 28] on span "In mẫu A5 theo số lượng (1)" at bounding box center [302, 32] width 60 height 8
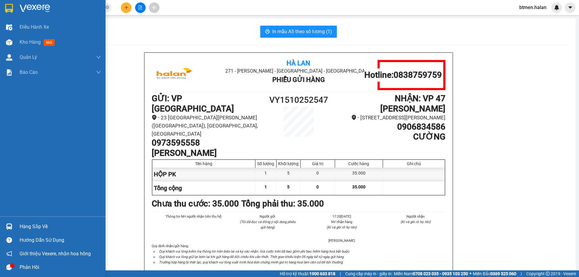
click at [29, 225] on div "Hàng sắp về" at bounding box center [60, 226] width 81 height 9
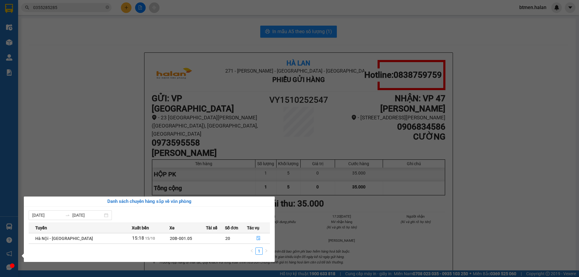
click at [45, 115] on section "Kết quả tìm kiếm ( 3 ) Bộ lọc Mã ĐH Trạng thái Món hàng Thu hộ Tổng cước Chưa c…" at bounding box center [289, 138] width 579 height 277
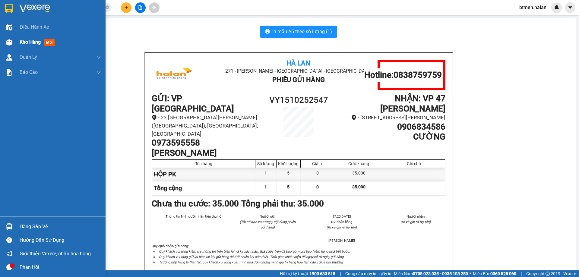
click at [28, 46] on div "Kho hàng mới" at bounding box center [39, 42] width 38 height 8
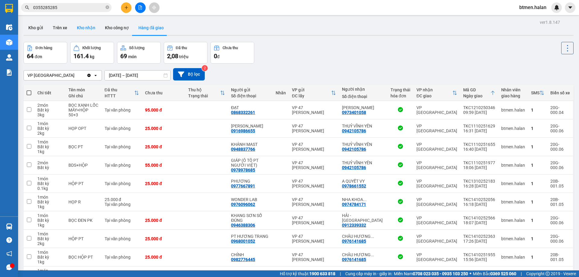
click at [86, 29] on button "Kho nhận" at bounding box center [86, 27] width 28 height 14
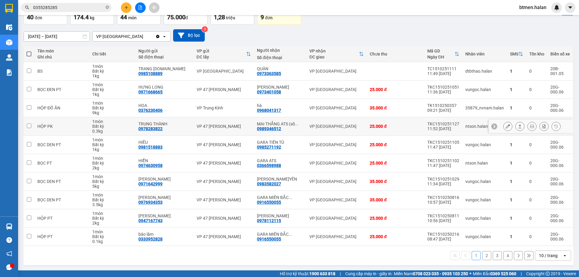
scroll to position [39, 0]
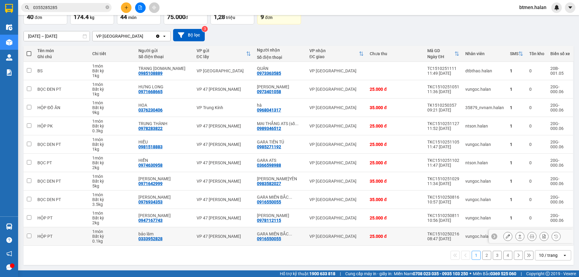
click at [273, 239] on div "0916550055" at bounding box center [269, 238] width 24 height 5
click at [505, 237] on icon at bounding box center [507, 236] width 4 height 4
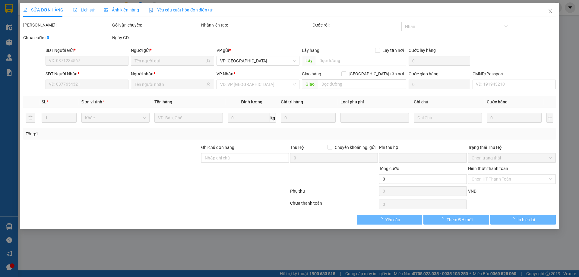
click at [504, 186] on div "Hình thức thanh toán Chọn HT Thanh Toán" at bounding box center [512, 175] width 88 height 21
type input "0333952828"
type input "bảo lâm"
type input "0916550055"
type input "GARA MIỀN BẮC-V.YÊN"
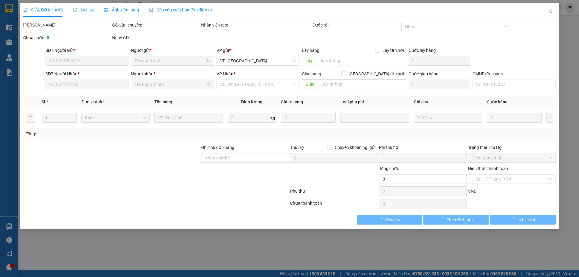
type input "0"
type input "25.000"
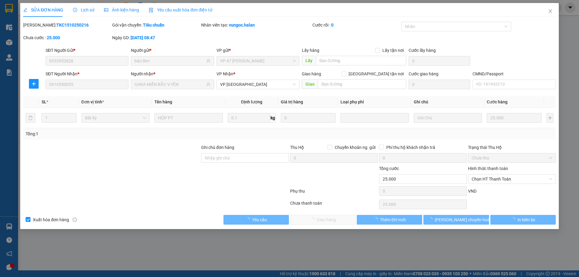
click at [505, 182] on span "Chọn HT Thanh Toán" at bounding box center [511, 179] width 80 height 9
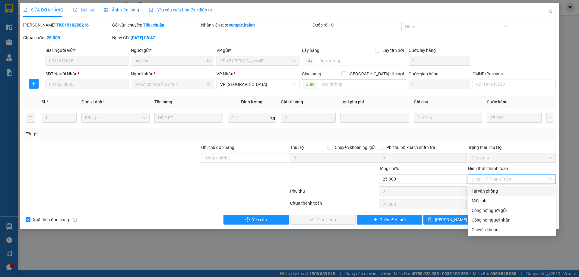
drag, startPoint x: 489, startPoint y: 190, endPoint x: 373, endPoint y: 208, distance: 117.6
click at [489, 191] on div "Tại văn phòng" at bounding box center [511, 191] width 80 height 7
type input "0"
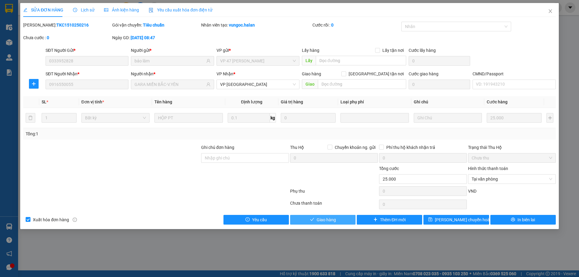
drag, startPoint x: 343, startPoint y: 218, endPoint x: 346, endPoint y: 216, distance: 3.9
click at [343, 218] on button "Giao hàng" at bounding box center [322, 220] width 65 height 10
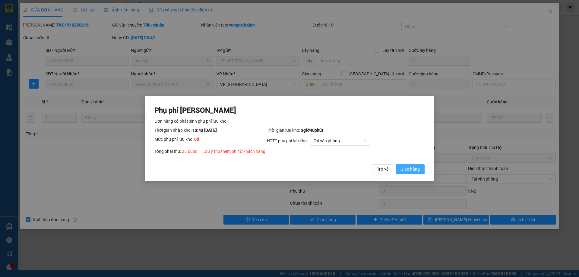
drag, startPoint x: 405, startPoint y: 170, endPoint x: 535, endPoint y: 56, distance: 173.0
click at [408, 168] on span "Giao hàng" at bounding box center [409, 169] width 19 height 7
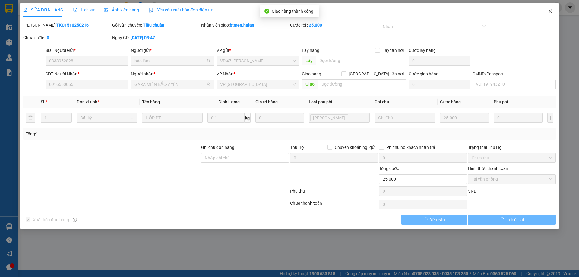
click at [549, 11] on icon "close" at bounding box center [550, 11] width 5 height 5
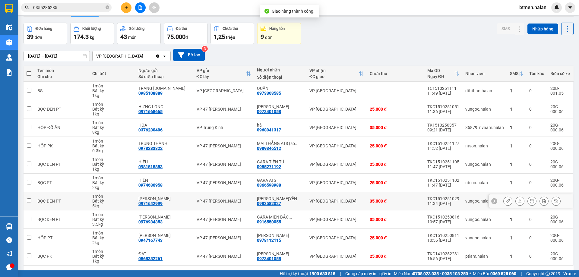
scroll to position [39, 0]
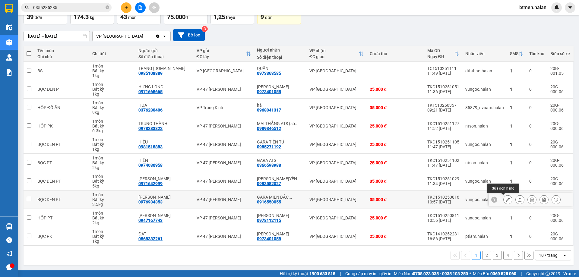
click at [507, 200] on button at bounding box center [507, 199] width 8 height 11
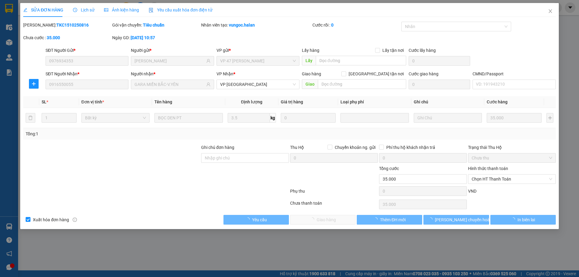
type input "0976934353"
type input "[PERSON_NAME]"
type input "0916550055"
type input "GARA MIỀN BẮC-V.YÊN"
type input "0"
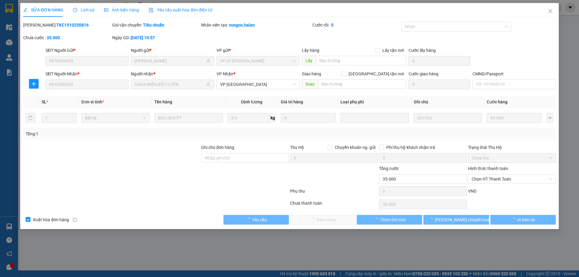
type input "35.000"
click at [503, 178] on span "Chọn HT Thanh Toán" at bounding box center [511, 179] width 80 height 9
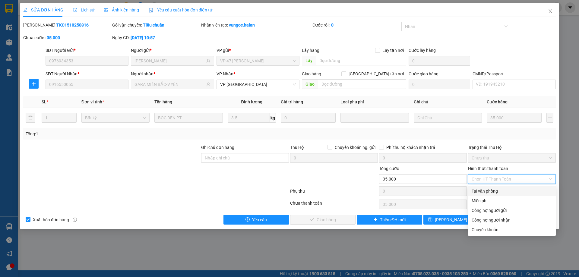
drag, startPoint x: 493, startPoint y: 190, endPoint x: 483, endPoint y: 192, distance: 9.7
click at [493, 190] on div "Tại văn phòng" at bounding box center [511, 191] width 80 height 7
type input "0"
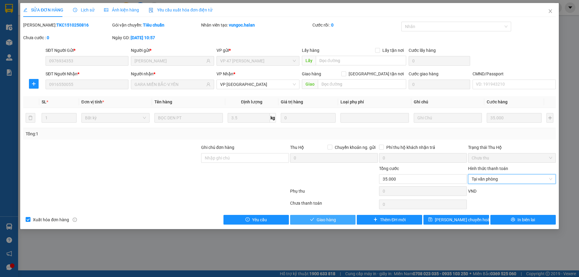
click at [344, 217] on button "Giao hàng" at bounding box center [322, 220] width 65 height 10
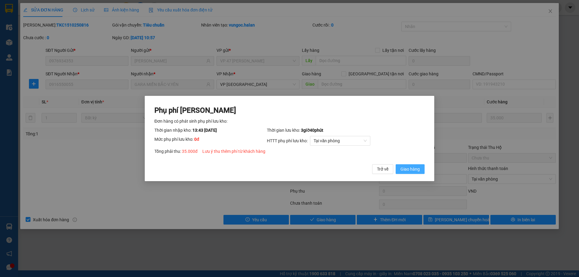
click at [396, 167] on button "Giao hàng" at bounding box center [409, 169] width 29 height 10
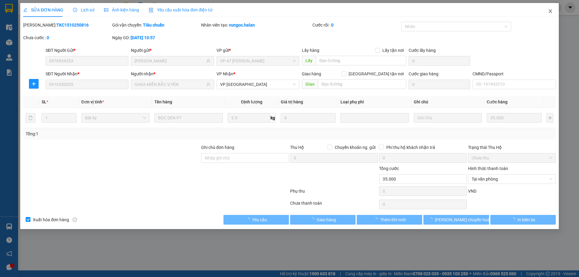
click at [550, 14] on span "Close" at bounding box center [550, 11] width 17 height 17
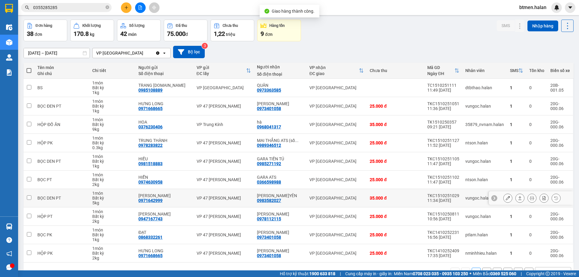
scroll to position [39, 0]
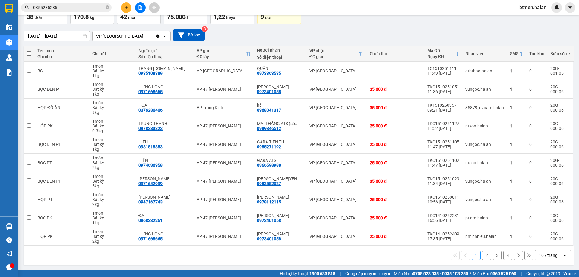
click at [482, 258] on button "2" at bounding box center [486, 255] width 9 height 9
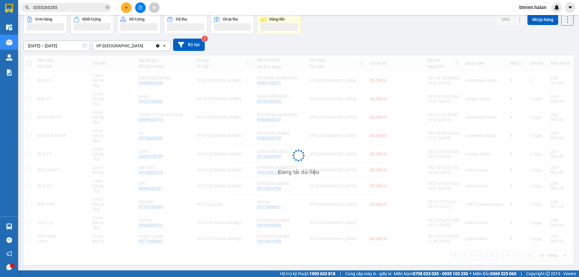
scroll to position [30, 0]
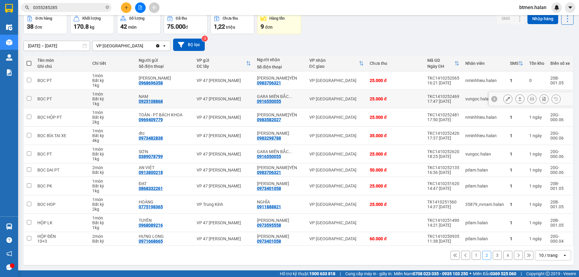
click at [503, 99] on button at bounding box center [507, 99] width 8 height 11
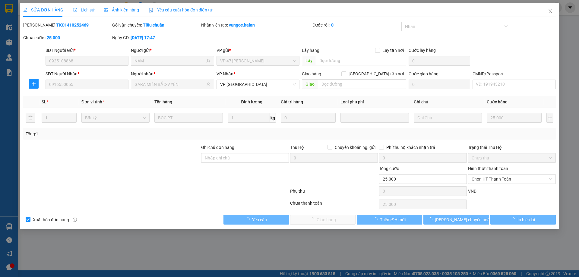
type input "0925108868"
type input "NAM"
type input "0916550055"
type input "GARA MIỀN BẮC-V.YÊN"
type input "0"
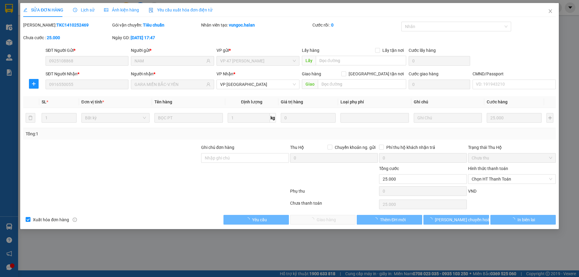
type input "25.000"
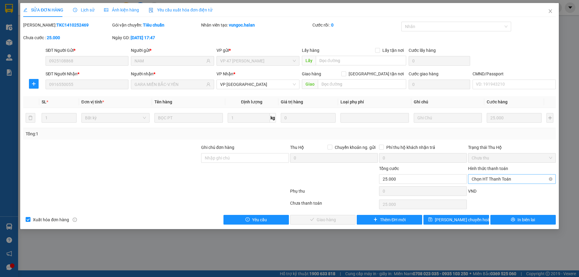
click at [493, 180] on span "Chọn HT Thanh Toán" at bounding box center [511, 179] width 80 height 9
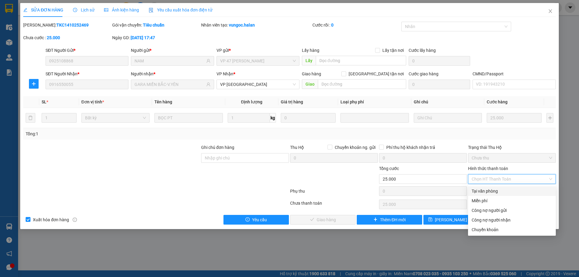
drag, startPoint x: 488, startPoint y: 187, endPoint x: 478, endPoint y: 190, distance: 10.6
click at [487, 187] on div "Tại văn phòng" at bounding box center [512, 191] width 88 height 10
type input "0"
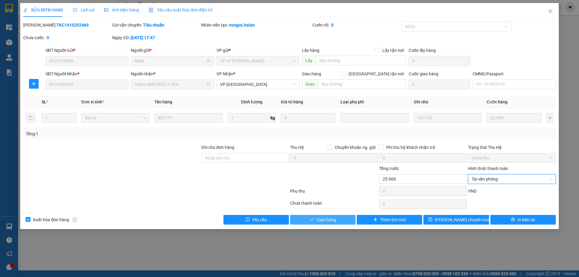
click at [334, 221] on span "Giao hàng" at bounding box center [325, 219] width 19 height 7
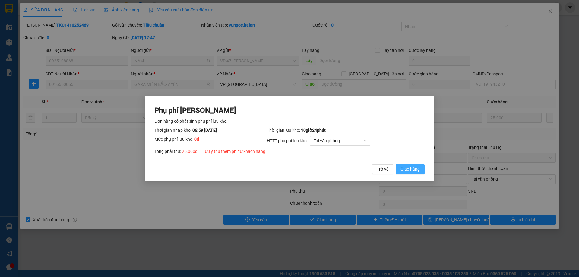
click at [416, 167] on span "Giao hàng" at bounding box center [409, 169] width 19 height 7
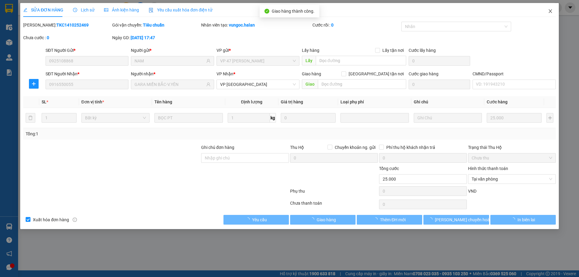
click at [551, 11] on icon "close" at bounding box center [549, 11] width 3 height 4
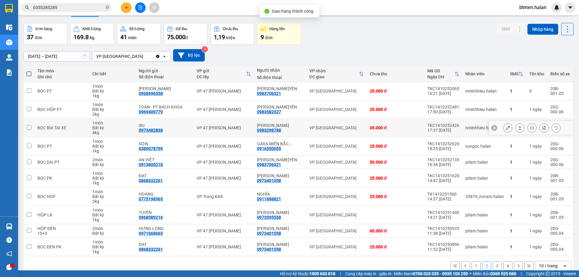
scroll to position [30, 0]
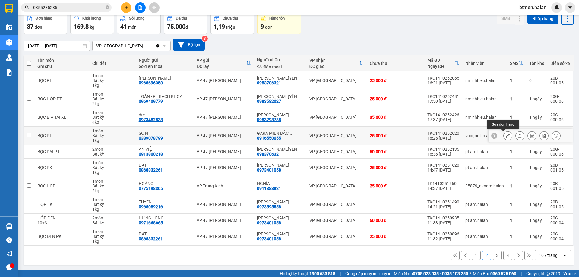
click at [505, 136] on icon at bounding box center [507, 136] width 4 height 4
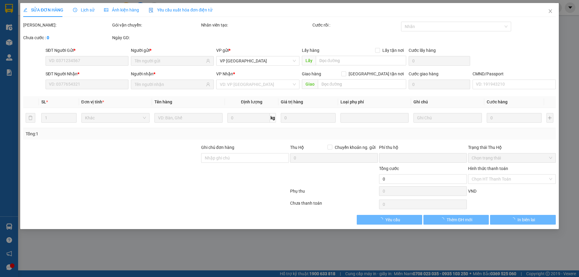
type input "0389078799"
type input "SƠN"
type input "0916550055"
type input "GARA MIỀN BẮC-V.YÊN"
type input "0"
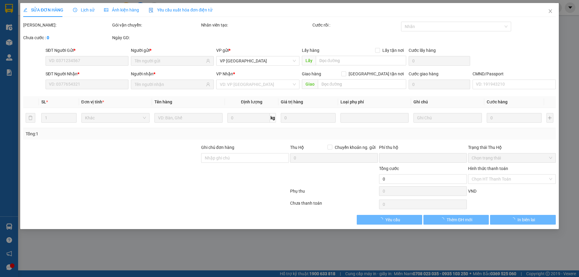
type input "25.000"
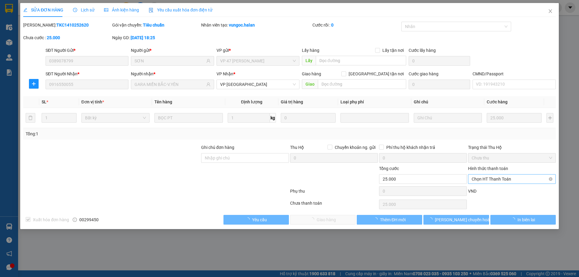
click at [496, 180] on span "Chọn HT Thanh Toán" at bounding box center [511, 179] width 80 height 9
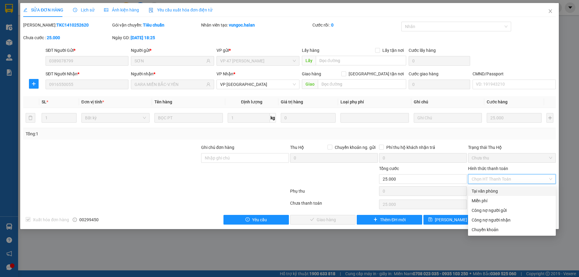
click at [489, 193] on div "Tại văn phòng" at bounding box center [511, 191] width 80 height 7
type input "0"
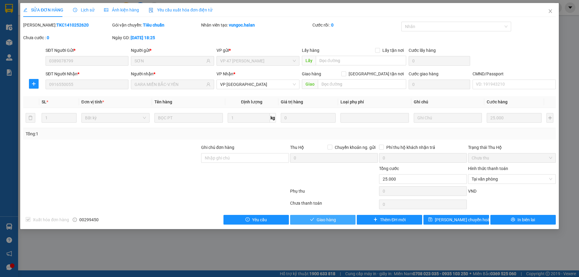
click at [338, 223] on button "Giao hàng" at bounding box center [322, 220] width 65 height 10
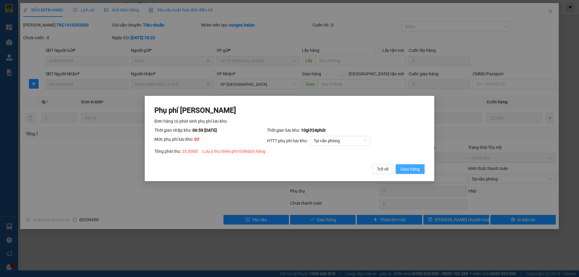
click at [416, 167] on span "Giao hàng" at bounding box center [409, 169] width 19 height 7
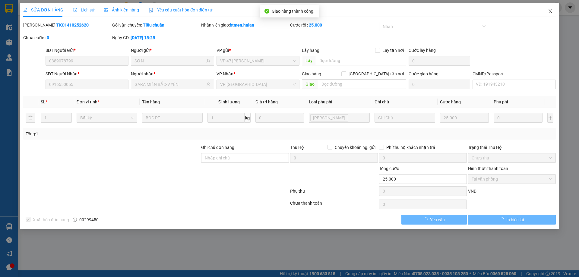
click at [550, 12] on icon "close" at bounding box center [550, 11] width 5 height 5
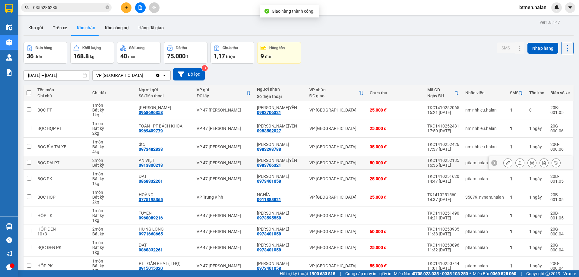
scroll to position [29, 0]
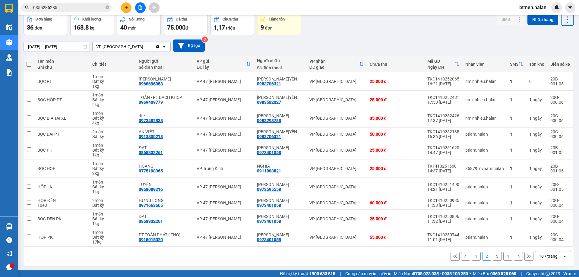
click at [493, 256] on button "3" at bounding box center [497, 256] width 9 height 9
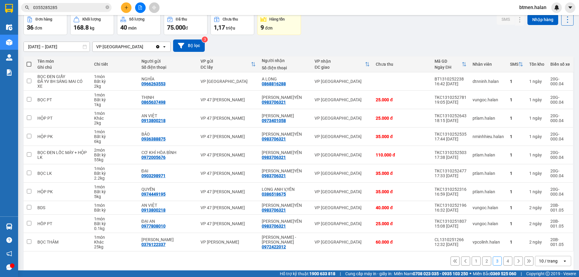
click at [482, 257] on button "2" at bounding box center [486, 261] width 9 height 9
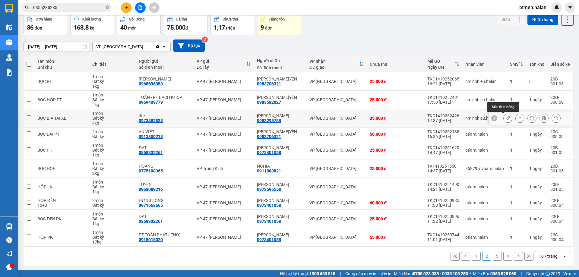
click at [505, 118] on icon at bounding box center [507, 118] width 4 height 4
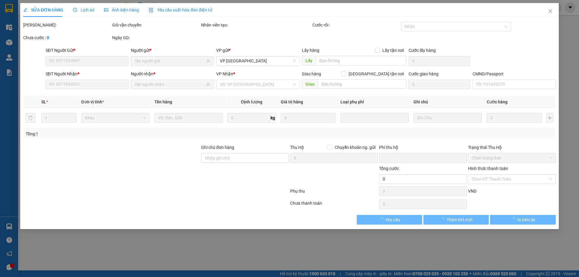
type input "0973482838"
type input "dtc"
type input "0983298788"
type input "[PERSON_NAME]"
type input "0"
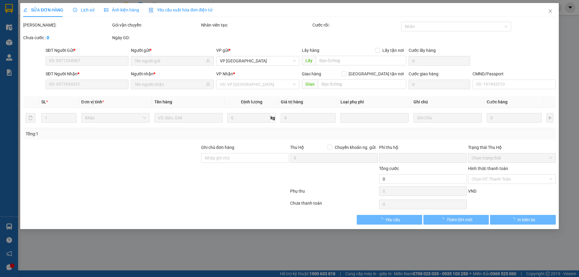
type input "35.000"
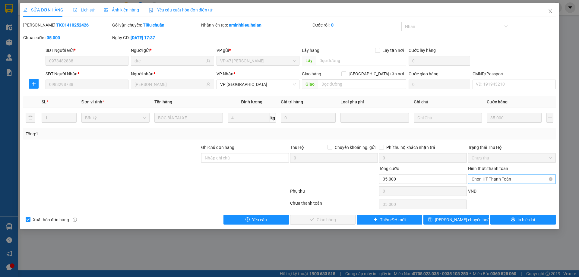
drag, startPoint x: 486, startPoint y: 174, endPoint x: 485, endPoint y: 182, distance: 7.9
click at [485, 180] on div "Chọn HT Thanh Toán" at bounding box center [512, 179] width 88 height 10
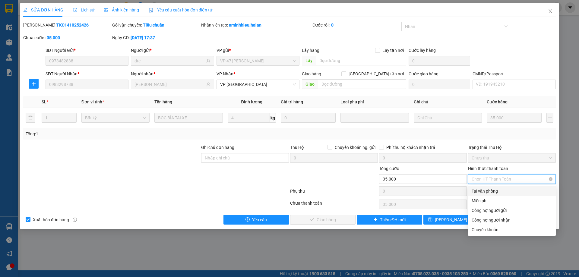
click at [485, 182] on span "Chọn HT Thanh Toán" at bounding box center [511, 179] width 80 height 9
drag, startPoint x: 483, startPoint y: 191, endPoint x: 368, endPoint y: 216, distance: 117.1
click at [483, 192] on div "Tại văn phòng" at bounding box center [511, 191] width 80 height 7
type input "0"
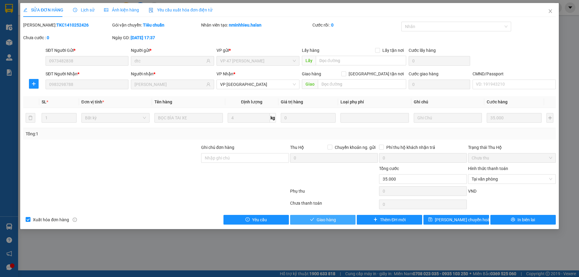
click at [348, 218] on button "Giao hàng" at bounding box center [322, 220] width 65 height 10
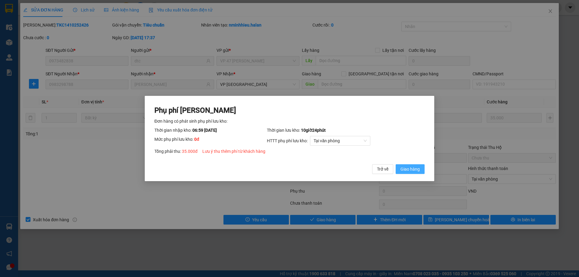
click at [404, 171] on span "Giao hàng" at bounding box center [409, 169] width 19 height 7
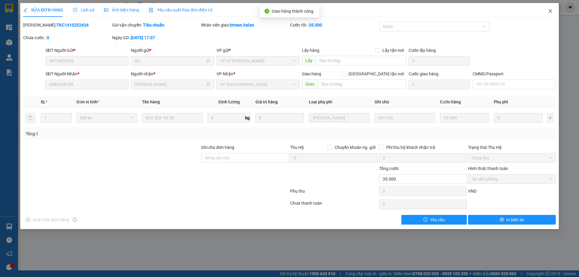
click at [549, 13] on icon "close" at bounding box center [550, 11] width 5 height 5
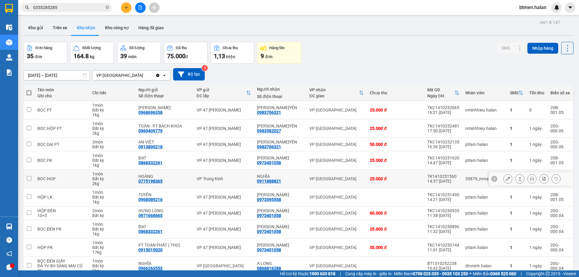
scroll to position [30, 0]
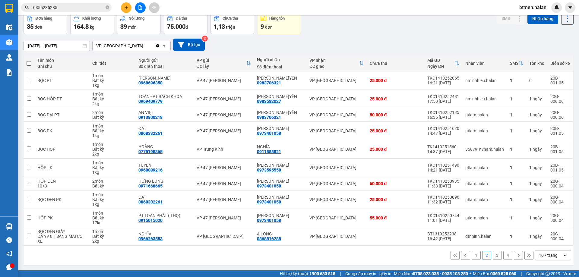
click at [471, 256] on button "1" at bounding box center [475, 255] width 9 height 9
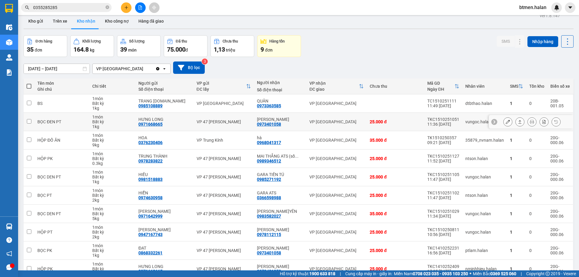
scroll to position [0, 0]
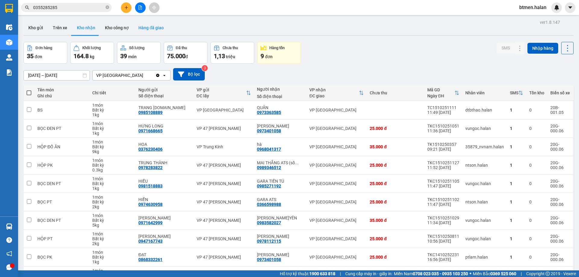
click at [159, 29] on button "Hàng đã giao" at bounding box center [151, 27] width 35 height 14
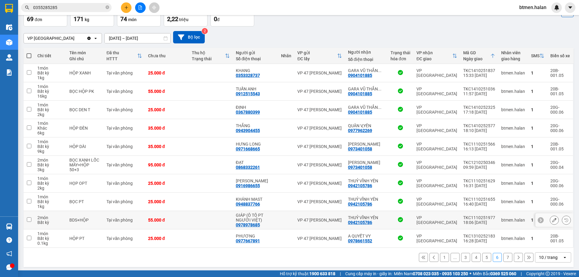
scroll to position [39, 0]
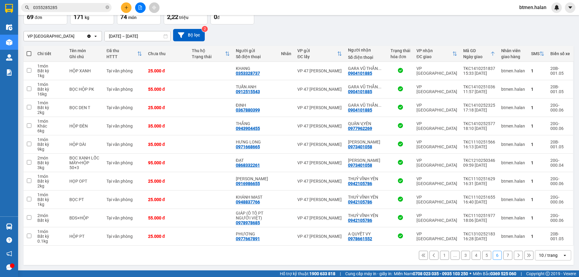
click at [440, 257] on button "1" at bounding box center [444, 255] width 9 height 9
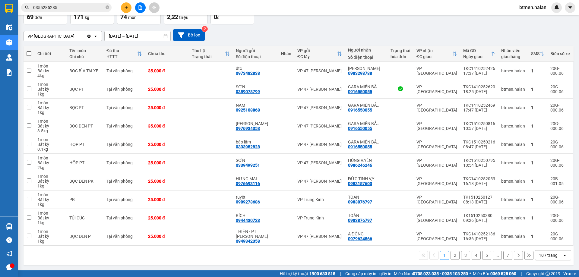
scroll to position [0, 0]
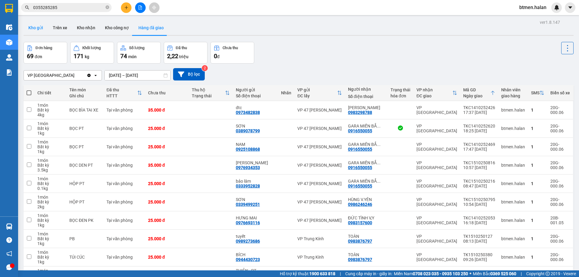
click at [36, 24] on button "Kho gửi" at bounding box center [36, 27] width 24 height 14
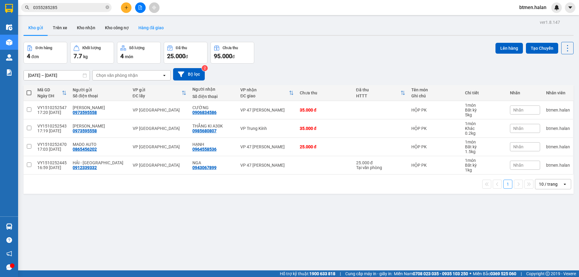
click at [143, 30] on button "Hàng đã giao" at bounding box center [151, 27] width 35 height 14
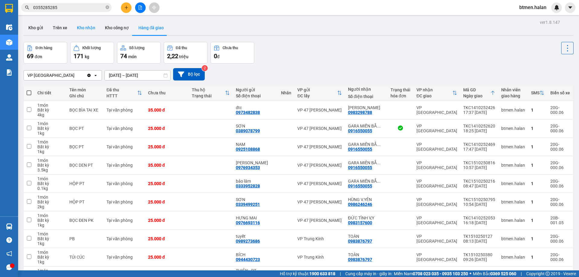
click at [74, 24] on button "Kho nhận" at bounding box center [86, 27] width 28 height 14
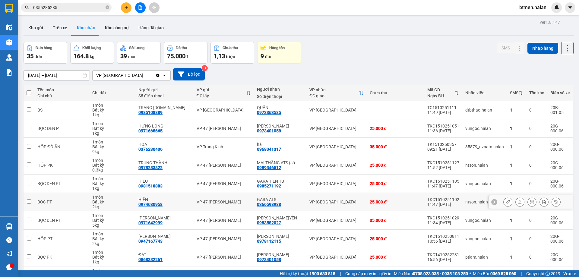
scroll to position [39, 0]
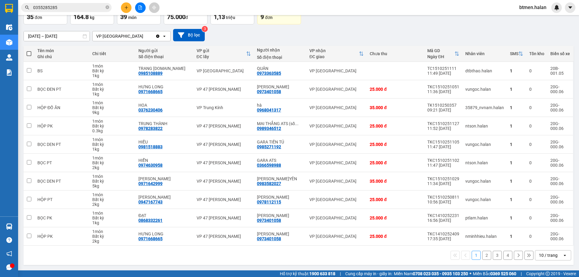
click at [483, 255] on button "2" at bounding box center [486, 255] width 9 height 9
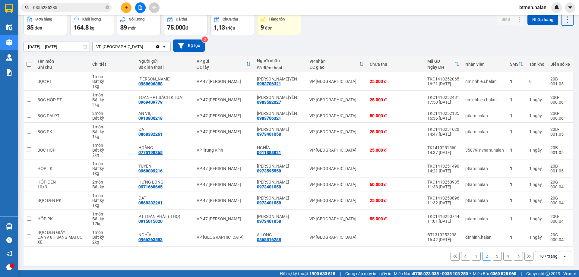
scroll to position [30, 0]
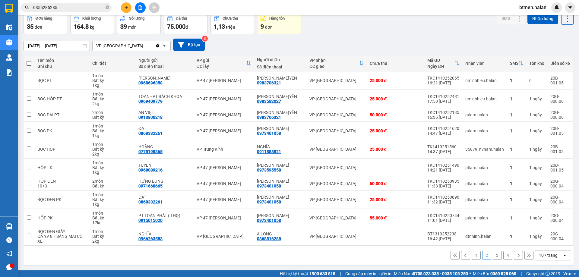
click at [473, 257] on button "1" at bounding box center [475, 255] width 9 height 9
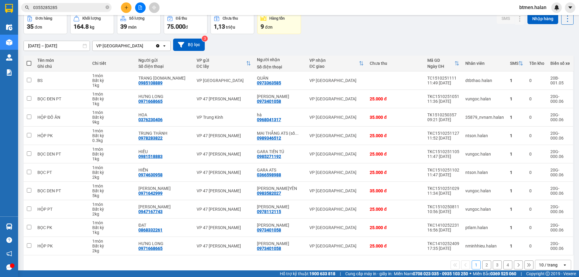
click at [503, 263] on button "4" at bounding box center [507, 264] width 9 height 9
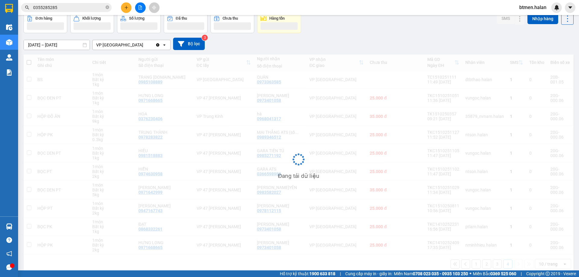
scroll to position [28, 0]
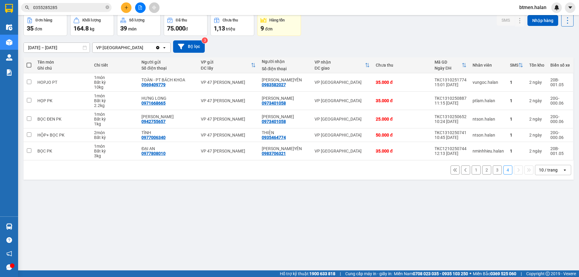
click at [494, 167] on button "3" at bounding box center [497, 169] width 9 height 9
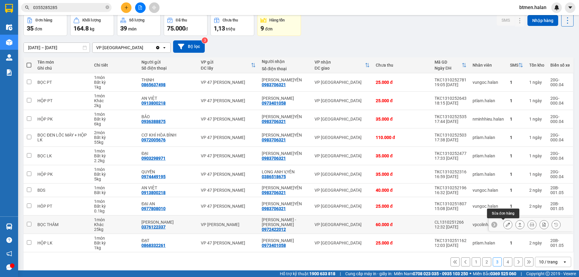
click at [505, 223] on icon at bounding box center [507, 224] width 4 height 4
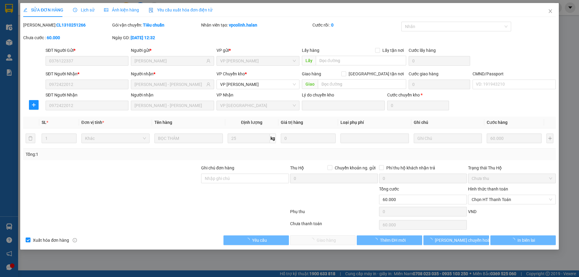
type input "0376122337"
type input "[PERSON_NAME]"
type input "0972422012"
type input "[PERSON_NAME] - [PERSON_NAME]"
type input "0"
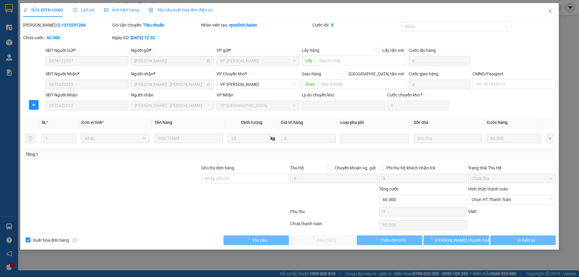
type input "60.000"
click at [489, 179] on span "Chưa thu" at bounding box center [511, 178] width 80 height 9
click at [480, 198] on span "Chọn HT Thanh Toán" at bounding box center [511, 199] width 80 height 9
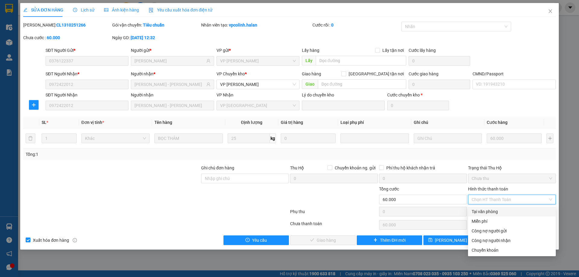
drag, startPoint x: 479, startPoint y: 207, endPoint x: 370, endPoint y: 245, distance: 115.9
click at [479, 207] on div "Tại văn phòng" at bounding box center [512, 212] width 88 height 10
type input "0"
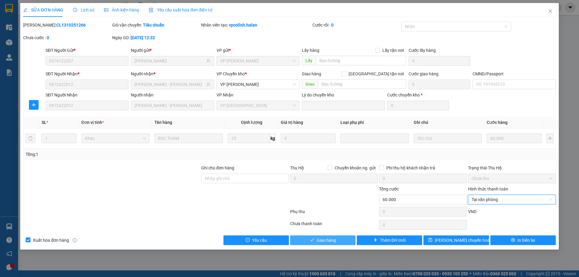
click at [326, 241] on span "Giao hàng" at bounding box center [325, 240] width 19 height 7
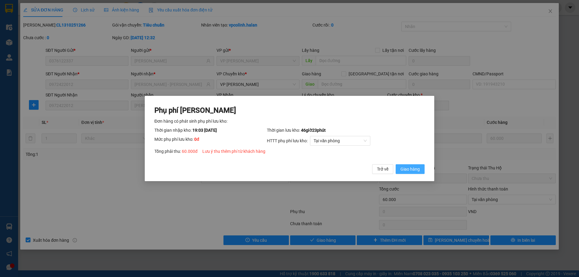
click at [399, 167] on button "Giao hàng" at bounding box center [409, 169] width 29 height 10
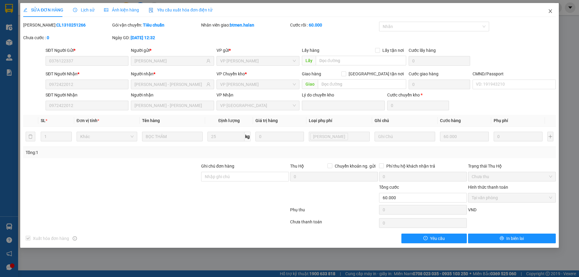
click at [550, 11] on icon "close" at bounding box center [550, 11] width 5 height 5
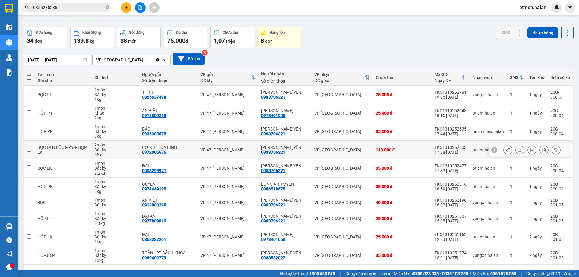
scroll to position [30, 0]
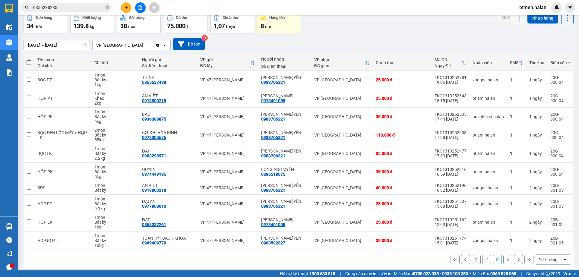
click at [471, 261] on button "1" at bounding box center [475, 259] width 9 height 9
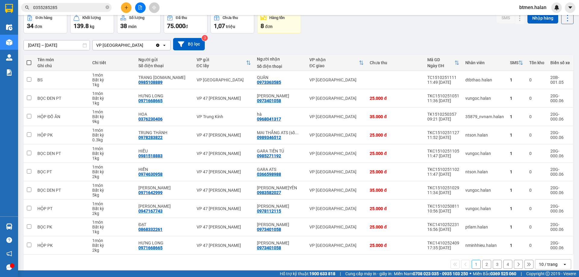
click at [485, 263] on button "2" at bounding box center [486, 264] width 9 height 9
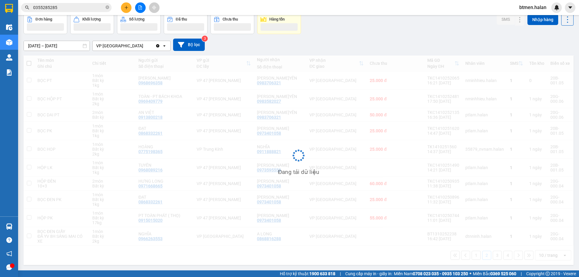
scroll to position [30, 0]
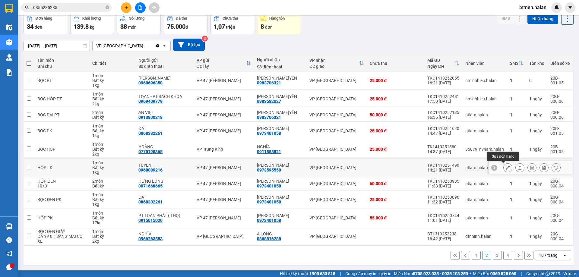
click at [505, 166] on icon at bounding box center [507, 167] width 4 height 4
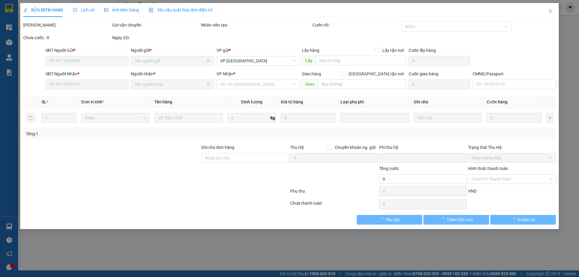
type input "0968089216"
type input "TUYÊN"
type input "0973595558"
type input "[PERSON_NAME]"
type input "0"
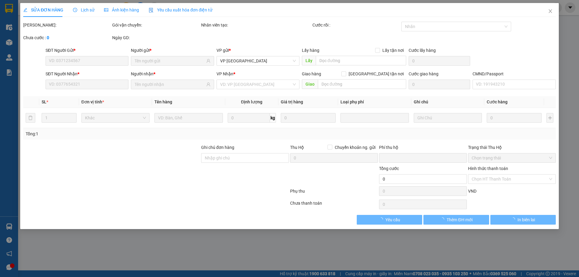
type input "25.000"
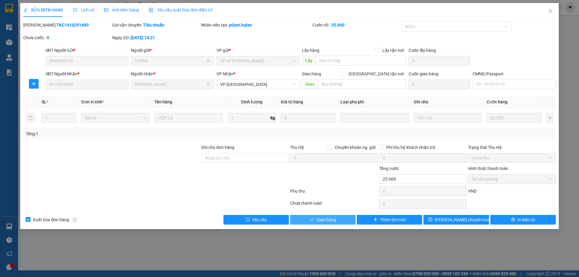
click at [352, 218] on button "Giao hàng" at bounding box center [322, 220] width 65 height 10
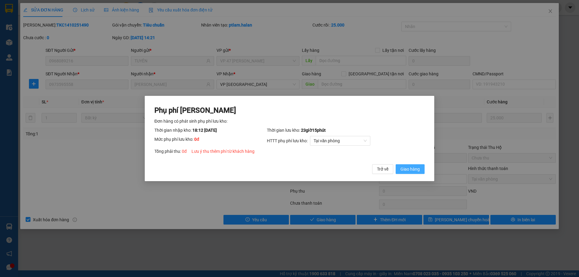
click at [408, 167] on span "Giao hàng" at bounding box center [409, 169] width 19 height 7
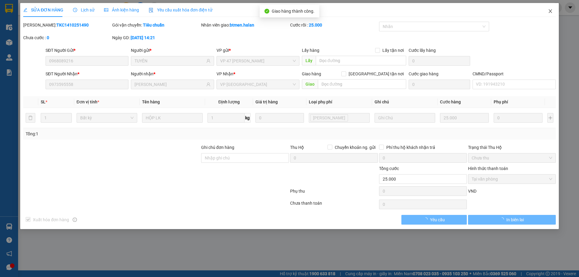
click at [546, 10] on span "Close" at bounding box center [550, 11] width 17 height 17
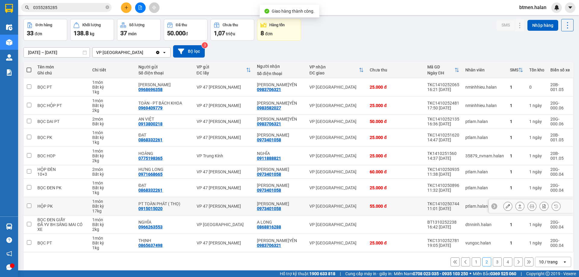
scroll to position [30, 0]
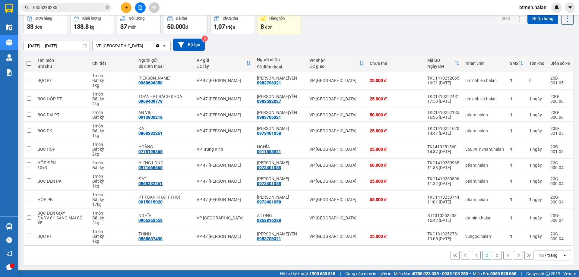
click at [493, 254] on button "3" at bounding box center [497, 255] width 9 height 9
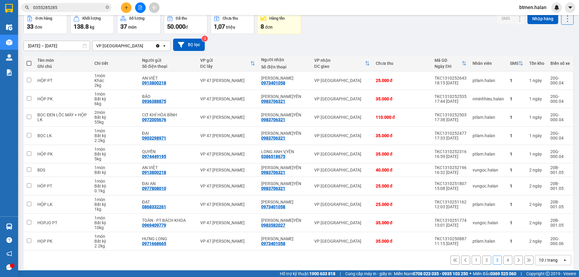
click at [503, 256] on button "4" at bounding box center [507, 260] width 9 height 9
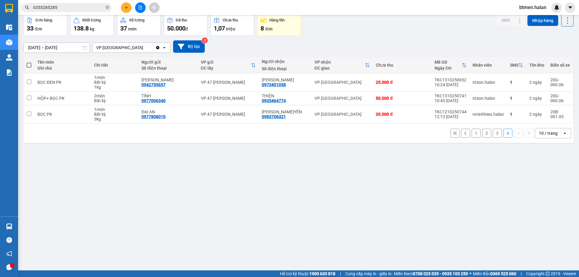
scroll to position [0, 0]
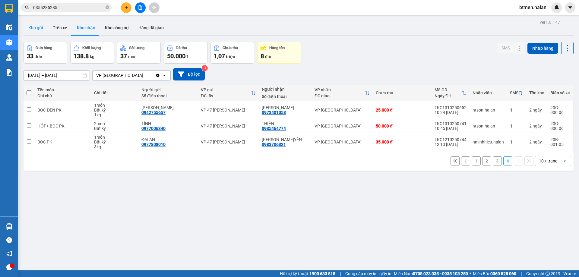
click at [35, 26] on button "Kho gửi" at bounding box center [36, 27] width 24 height 14
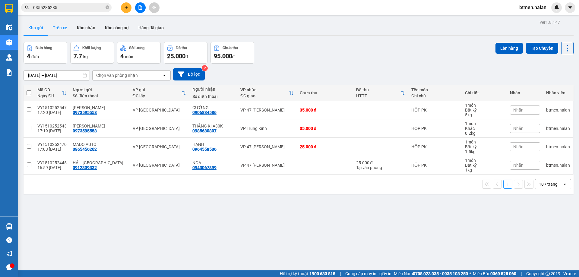
click at [55, 27] on button "Trên xe" at bounding box center [60, 27] width 24 height 14
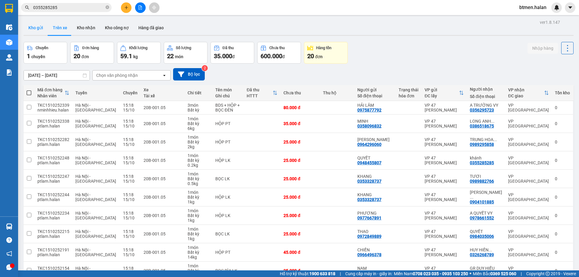
click at [30, 27] on button "Kho gửi" at bounding box center [36, 27] width 24 height 14
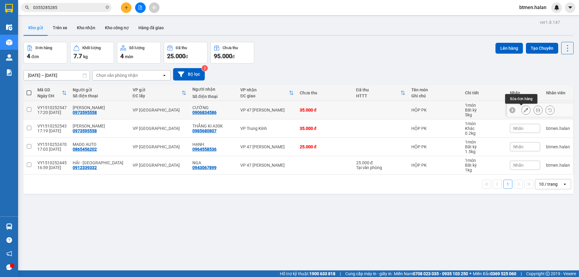
click at [521, 111] on button at bounding box center [525, 110] width 8 height 11
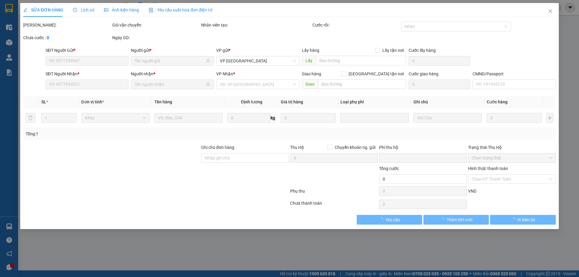
type input "0973595558"
type input "0906834586"
type input "0"
type input "35.000"
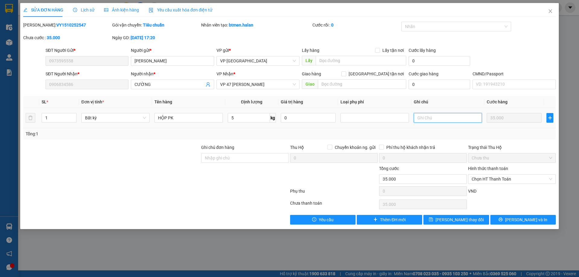
click at [424, 118] on input "text" at bounding box center [448, 118] width 68 height 10
drag, startPoint x: 435, startPoint y: 119, endPoint x: 439, endPoint y: 118, distance: 3.7
click at [439, 118] on input "kh gọi lại để sang ngày hôm sau" at bounding box center [448, 118] width 68 height 10
click at [435, 119] on input "kh gọi lại để sang ngày hôm sau" at bounding box center [448, 118] width 68 height 10
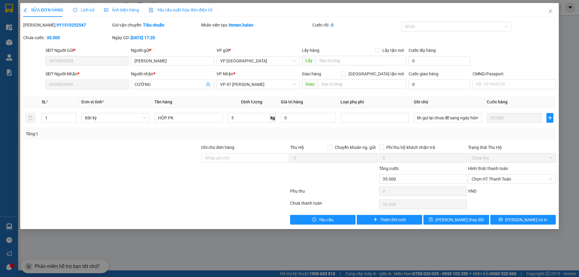
scroll to position [0, 0]
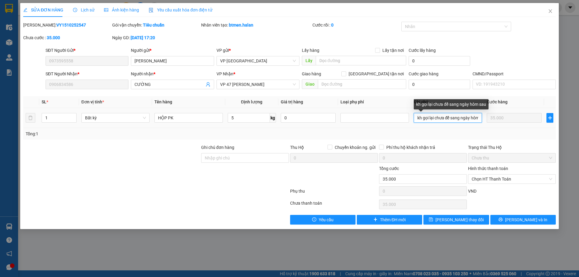
click at [464, 115] on input "kh gọi lại chưa để sang ngày hôm sau" at bounding box center [448, 118] width 68 height 10
click at [470, 117] on input "kh gọi lại chưa để sang ngày hôm sau" at bounding box center [448, 118] width 68 height 10
drag, startPoint x: 470, startPoint y: 117, endPoint x: 490, endPoint y: 110, distance: 21.5
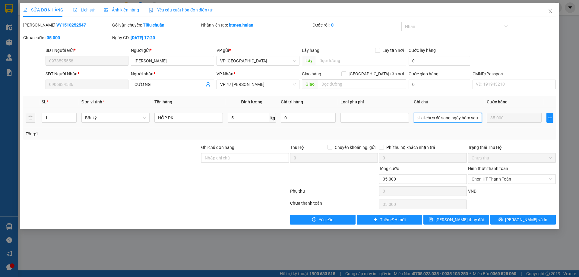
click at [490, 110] on tr "1 Bất kỳ HỘP PK 5 kg 0 kh gọi lại chưa để sang ngày hôm sau 35.000" at bounding box center [289, 118] width 532 height 20
click at [472, 119] on input "kh gọi lại chưa để sang ngày" at bounding box center [448, 118] width 68 height 10
type input "kh gọi lại chưa để sang ngày 16/10"
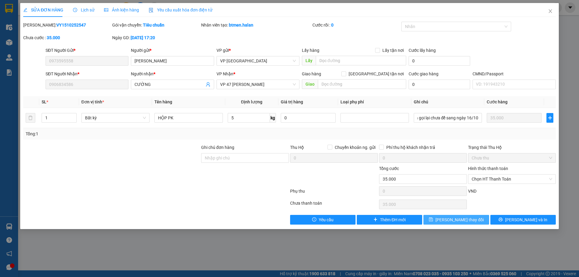
click at [463, 219] on span "[PERSON_NAME] thay đổi" at bounding box center [459, 219] width 48 height 7
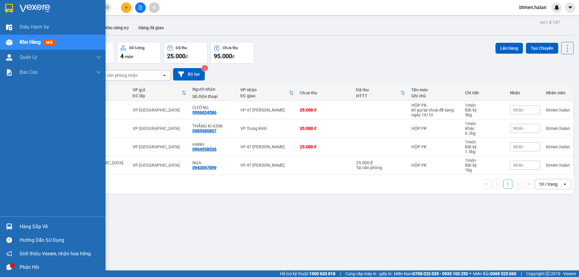
click at [26, 228] on div "Hàng sắp về" at bounding box center [60, 226] width 81 height 9
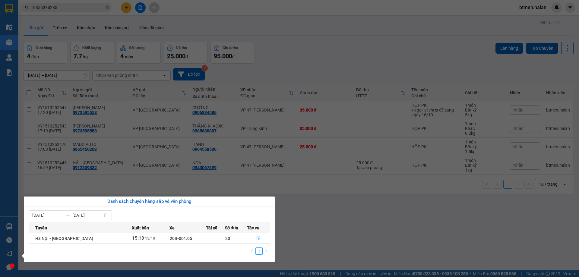
click at [335, 231] on section "Kết quả tìm kiếm ( 3 ) Bộ lọc Mã ĐH Trạng thái Món hàng Thu hộ Tổng cước Chưa c…" at bounding box center [289, 138] width 579 height 277
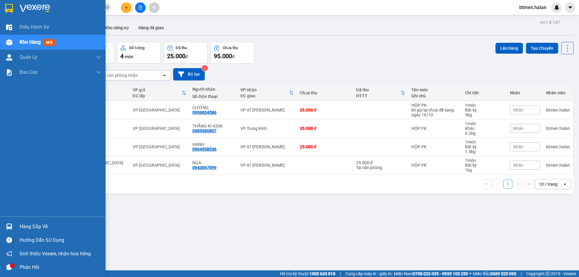
click at [24, 220] on div "Hàng sắp về" at bounding box center [52, 227] width 105 height 14
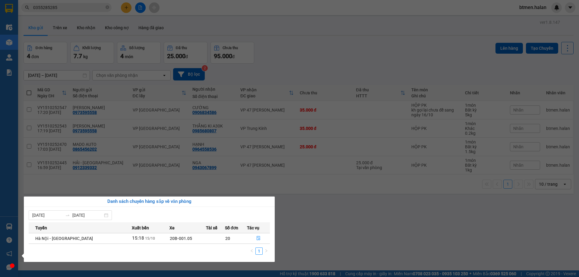
click at [308, 43] on section "Kết quả tìm kiếm ( 3 ) Bộ lọc Mã ĐH Trạng thái Món hàng Thu hộ Tổng cước Chưa c…" at bounding box center [289, 138] width 579 height 277
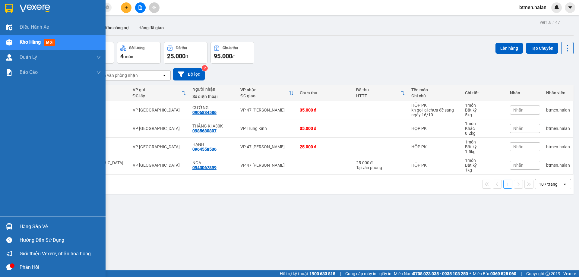
click at [46, 226] on div "Hàng sắp về" at bounding box center [60, 226] width 81 height 9
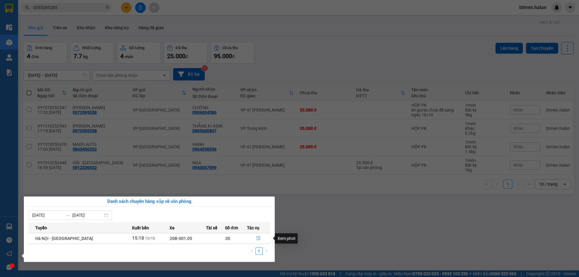
click at [255, 235] on button "button" at bounding box center [258, 239] width 23 height 10
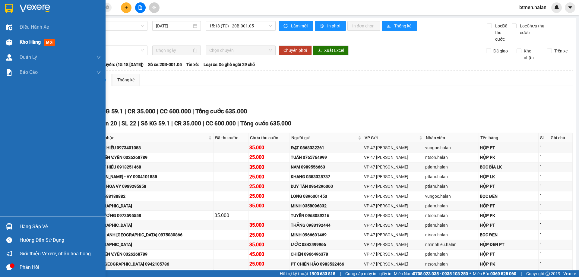
click at [21, 40] on span "Kho hàng" at bounding box center [30, 42] width 21 height 6
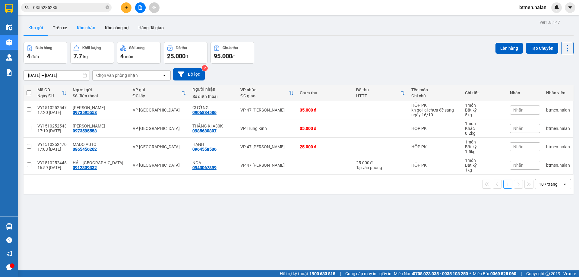
click at [79, 29] on button "Kho nhận" at bounding box center [86, 27] width 28 height 14
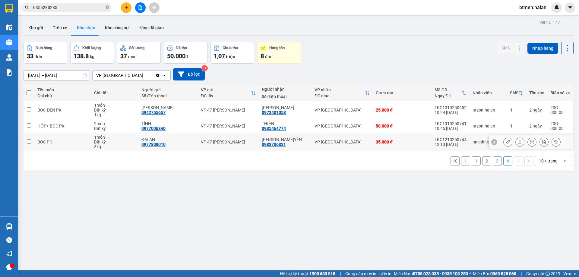
click at [282, 143] on div "0983706321" at bounding box center [274, 144] width 24 height 5
click at [91, 8] on input "0355285285" at bounding box center [68, 7] width 71 height 7
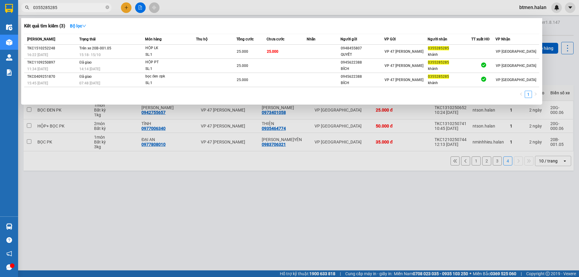
click at [91, 8] on input "0355285285" at bounding box center [68, 7] width 71 height 7
paste input "983706321"
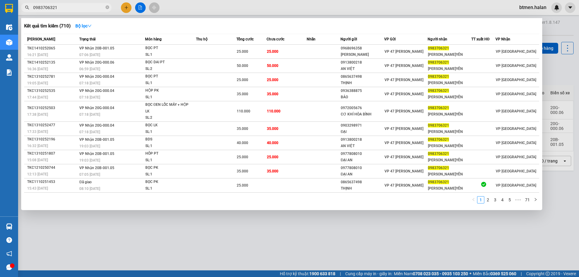
click at [553, 32] on div at bounding box center [289, 138] width 579 height 277
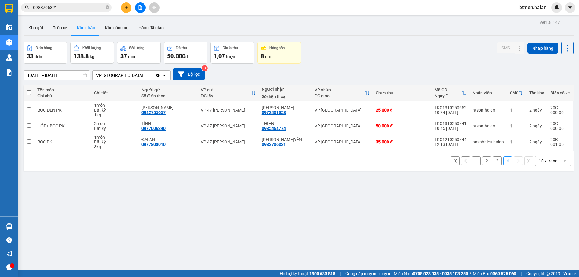
click at [281, 208] on div "ver 1.8.147 Kho gửi Trên xe Kho nhận Kho công nợ Hàng đã giao Đơn hàng 33 đơn K…" at bounding box center [298, 156] width 555 height 277
click at [70, 10] on input "0983706321" at bounding box center [68, 7] width 71 height 7
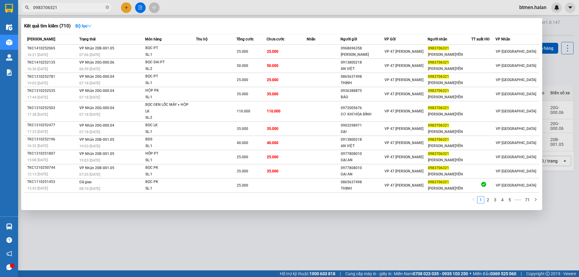
click at [556, 70] on div at bounding box center [289, 138] width 579 height 277
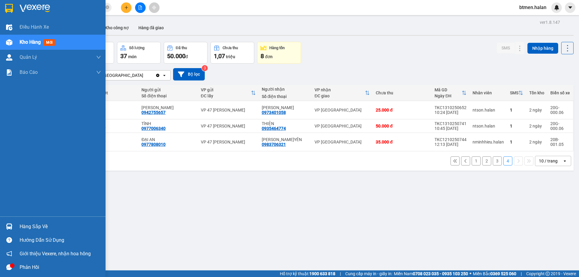
drag, startPoint x: 29, startPoint y: 224, endPoint x: 106, endPoint y: 239, distance: 78.9
click at [29, 224] on div "Hàng sắp về" at bounding box center [60, 226] width 81 height 9
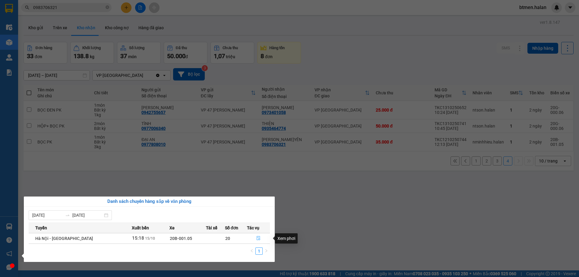
click at [256, 238] on icon "file-done" at bounding box center [258, 238] width 4 height 4
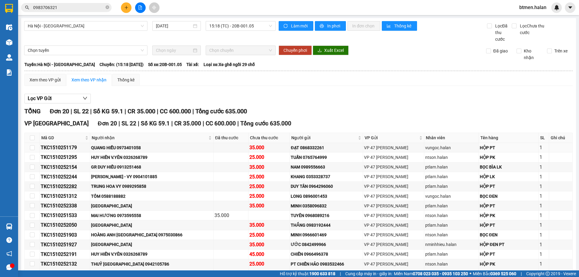
scroll to position [60, 0]
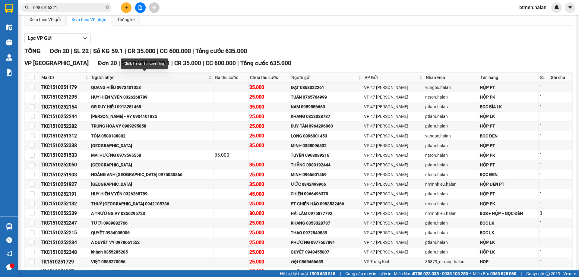
click at [112, 77] on span "Người nhận" at bounding box center [149, 77] width 115 height 7
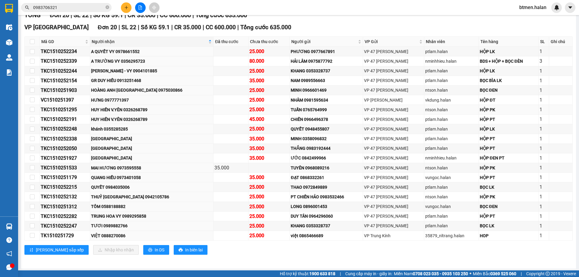
scroll to position [97, 0]
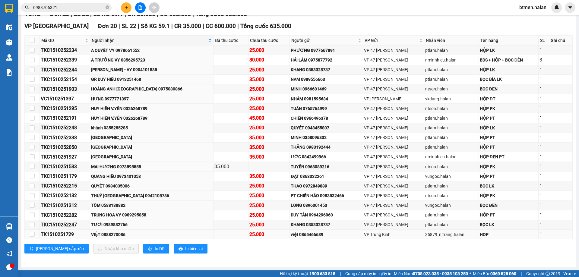
click at [125, 236] on div "VIỆT 0888270086" at bounding box center [151, 234] width 121 height 7
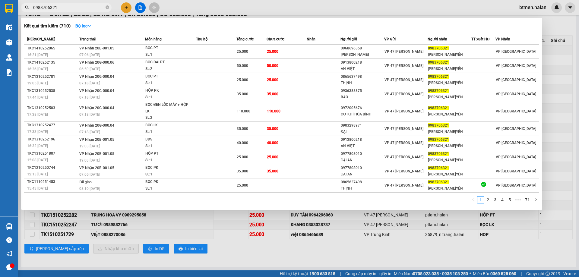
click at [61, 7] on input "0983706321" at bounding box center [68, 7] width 71 height 7
paste input "888270086"
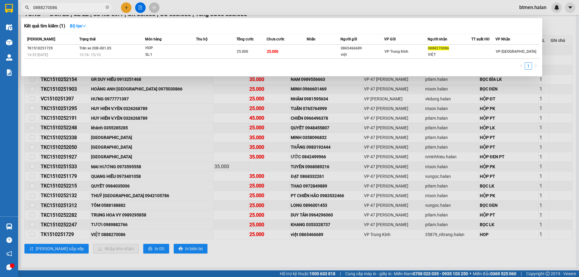
type input "0888270086"
click at [124, 5] on div at bounding box center [289, 138] width 579 height 277
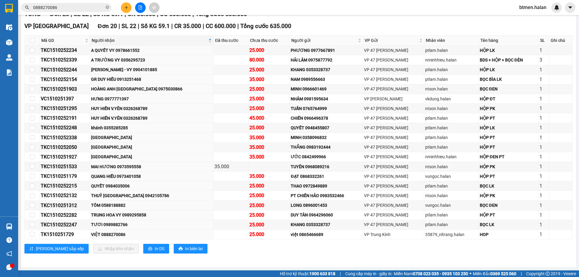
click at [128, 7] on icon "plus" at bounding box center [126, 7] width 4 height 4
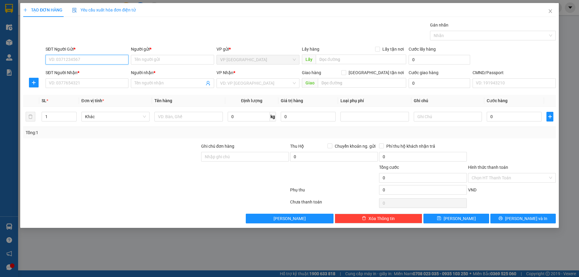
click at [86, 57] on input "SĐT Người Gửi *" at bounding box center [87, 60] width 83 height 10
click at [85, 62] on input "SĐT Người Gửi *" at bounding box center [87, 60] width 83 height 10
click at [93, 62] on input "SĐT Người Gửi *" at bounding box center [87, 60] width 83 height 10
click at [94, 72] on div "0345566739 - [PERSON_NAME]" at bounding box center [87, 71] width 76 height 7
type input "0345566739"
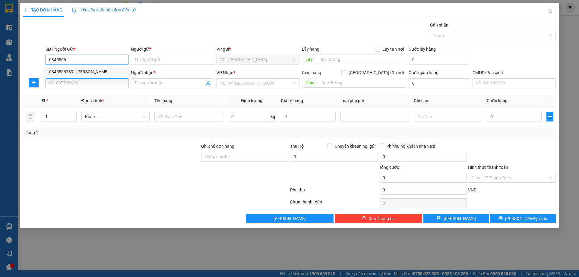
type input "QUANG"
type input "0345566739"
click at [103, 86] on input "SĐT Người Nhận *" at bounding box center [87, 83] width 83 height 10
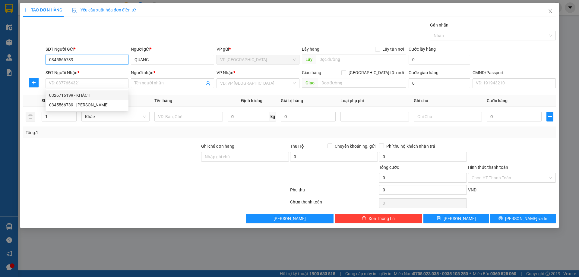
click at [88, 59] on input "0345566739" at bounding box center [87, 60] width 83 height 10
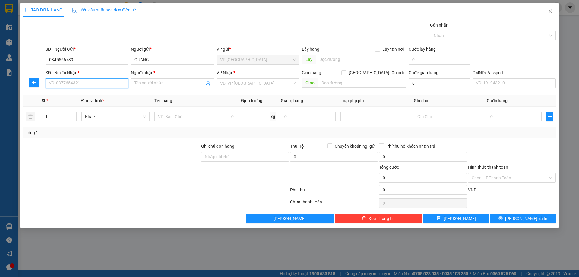
click at [111, 82] on input "SĐT Người Nhận *" at bounding box center [87, 83] width 83 height 10
paste input "032 6716199"
click at [150, 83] on input "Người nhận *" at bounding box center [169, 83] width 70 height 7
click at [110, 84] on input "032 6716199" at bounding box center [87, 83] width 83 height 10
click at [58, 84] on input "032 6716199" at bounding box center [87, 83] width 83 height 10
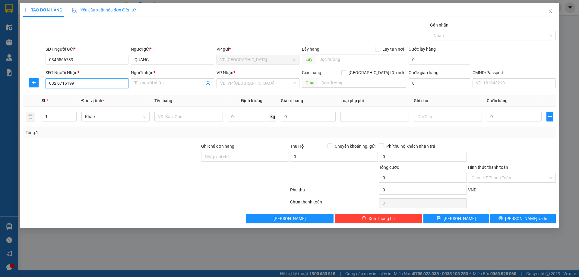
type input "0326716199"
click at [88, 85] on input "0326716199" at bounding box center [87, 83] width 83 height 10
click at [87, 97] on div "0326716199 - KHÁCH" at bounding box center [87, 95] width 76 height 7
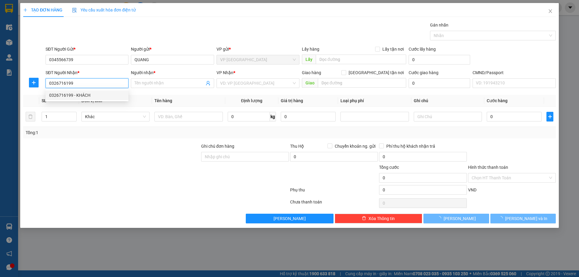
type input "KHÁCH"
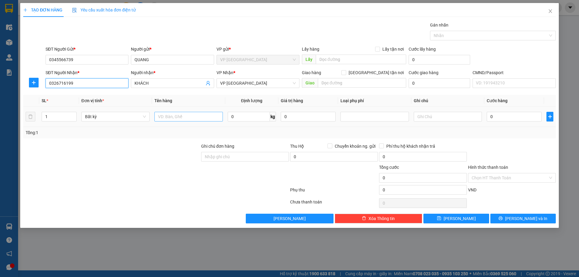
type input "0326716199"
click at [199, 117] on input "text" at bounding box center [188, 117] width 68 height 10
drag, startPoint x: 196, startPoint y: 119, endPoint x: 197, endPoint y: 158, distance: 39.2
click at [110, 119] on tr "1 Bất kỳ bọc da 0 kg 0 0" at bounding box center [289, 117] width 532 height 20
type input "BỌC DA"
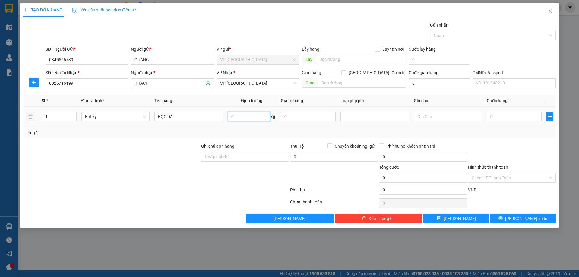
click at [237, 116] on input "0" at bounding box center [249, 117] width 42 height 10
click at [240, 112] on input "5" at bounding box center [249, 117] width 42 height 10
click at [239, 115] on input "5" at bounding box center [249, 117] width 42 height 10
type input "4.5"
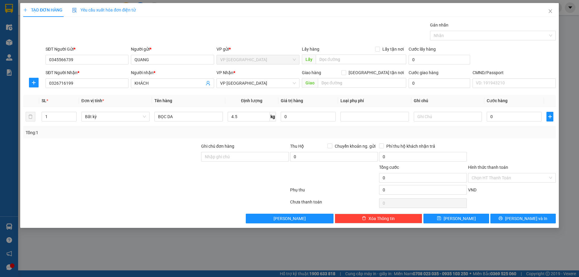
click at [481, 133] on div "Tổng: 1" at bounding box center [289, 132] width 527 height 7
type input "35.000"
click at [523, 221] on span "[PERSON_NAME] và In" at bounding box center [526, 218] width 42 height 7
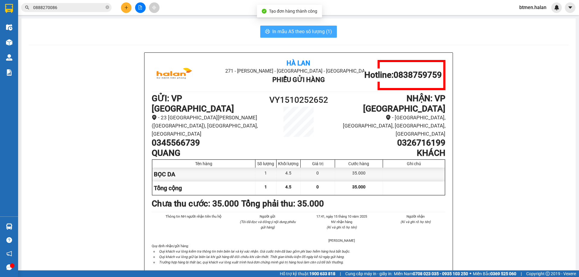
click at [313, 28] on span "In mẫu A5 theo số lượng (1)" at bounding box center [302, 32] width 60 height 8
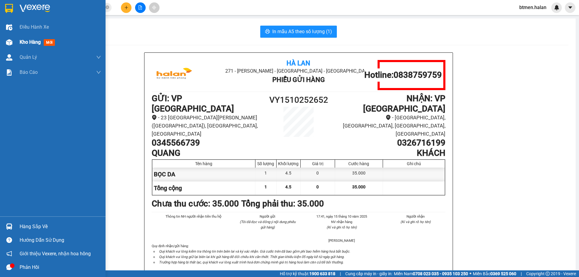
click at [19, 43] on div "Kho hàng mới" at bounding box center [52, 42] width 105 height 15
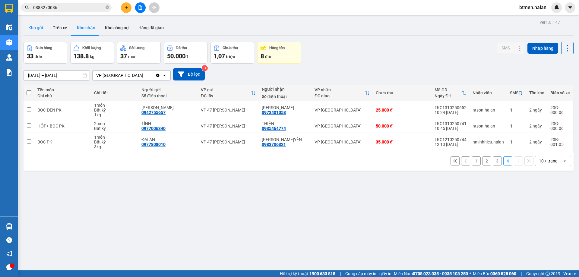
click at [40, 28] on button "Kho gửi" at bounding box center [36, 27] width 24 height 14
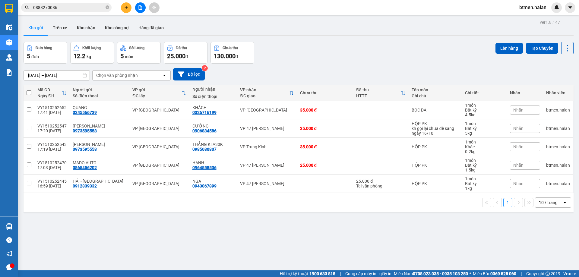
drag, startPoint x: 154, startPoint y: 231, endPoint x: 150, endPoint y: 222, distance: 10.1
click at [152, 227] on div "ver 1.8.147 Kho gửi Trên xe Kho nhận Kho công nợ Hàng đã giao Đơn hàng 5 đơn Kh…" at bounding box center [298, 156] width 555 height 277
click at [86, 27] on button "Kho nhận" at bounding box center [86, 27] width 28 height 14
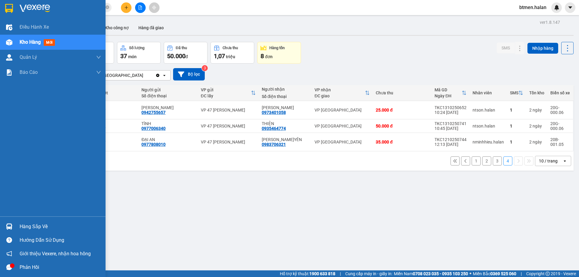
click at [42, 225] on div "Hàng sắp về" at bounding box center [60, 226] width 81 height 9
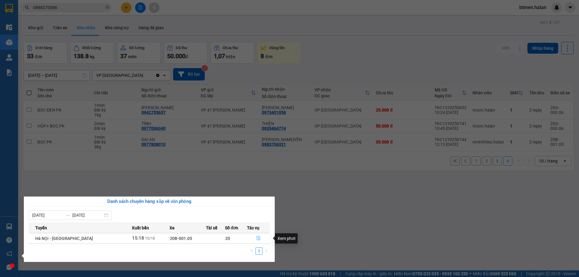
click at [253, 237] on button "button" at bounding box center [258, 239] width 23 height 10
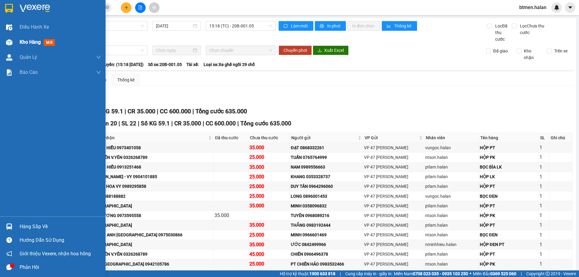
click at [18, 44] on div "Kho hàng mới" at bounding box center [52, 42] width 105 height 15
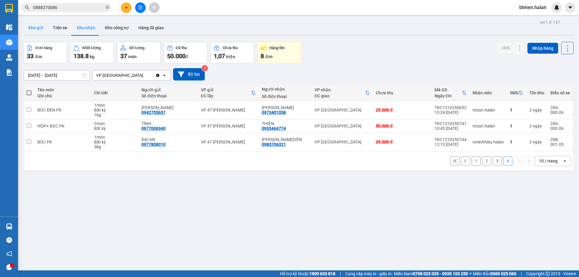
click at [43, 27] on button "Kho gửi" at bounding box center [36, 27] width 24 height 14
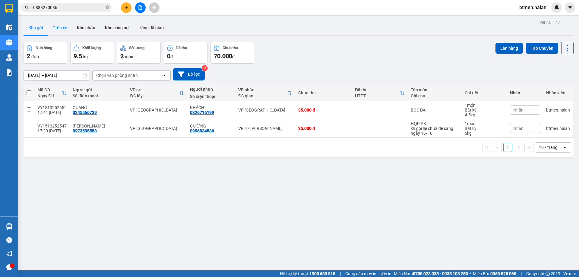
click at [59, 28] on button "Trên xe" at bounding box center [60, 27] width 24 height 14
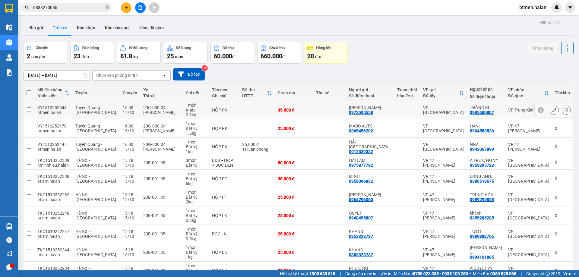
click at [552, 110] on icon at bounding box center [554, 110] width 4 height 4
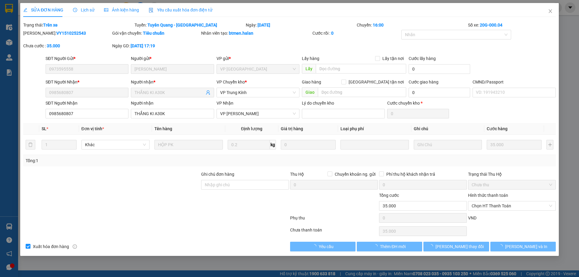
type input "0973595558"
type input "0985680807"
type input "0"
type input "35.000"
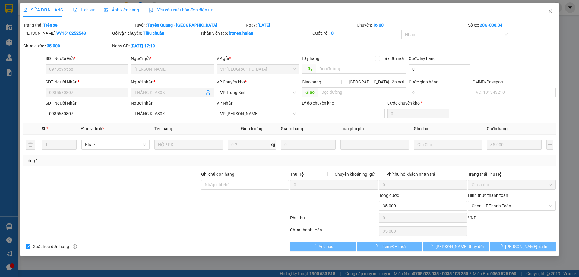
click at [88, 10] on span "Lịch sử" at bounding box center [83, 10] width 21 height 5
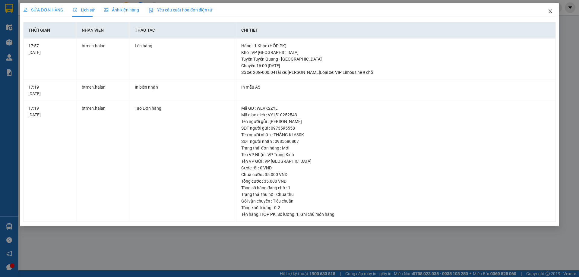
click at [547, 12] on span "Close" at bounding box center [550, 11] width 17 height 17
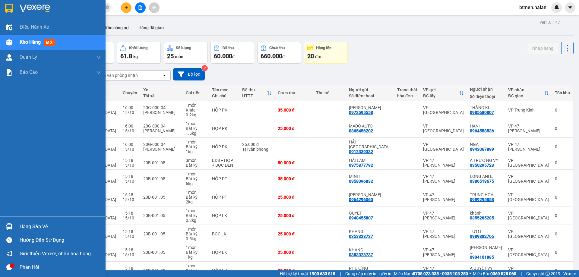
click at [28, 224] on div "Hàng sắp về" at bounding box center [60, 226] width 81 height 9
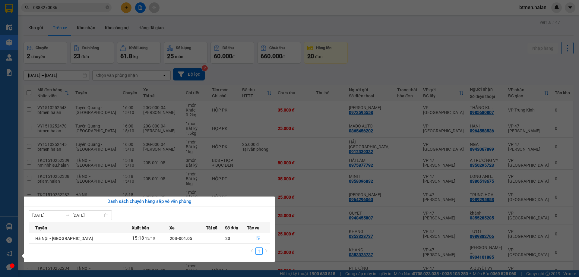
click at [394, 42] on section "Kết quả tìm kiếm ( 1 ) Bộ lọc Mã ĐH Trạng thái Món hàng Thu hộ Tổng cước Chưa c…" at bounding box center [289, 138] width 579 height 277
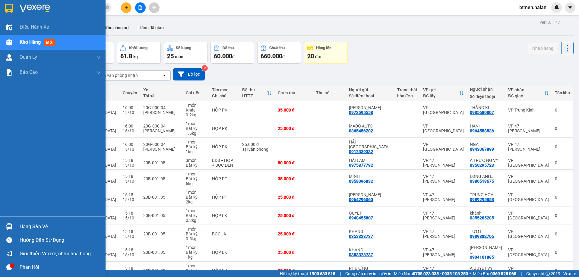
click at [12, 226] on div at bounding box center [9, 226] width 11 height 11
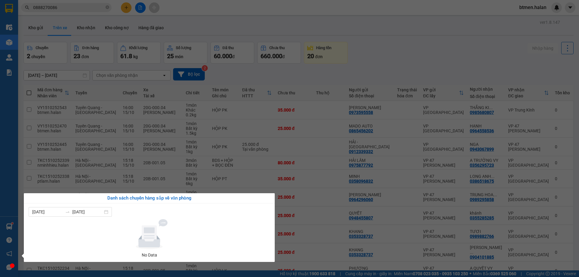
click at [346, 33] on section "Kết quả tìm kiếm ( 1 ) Bộ lọc Mã ĐH Trạng thái Món hàng Thu hộ Tổng cước Chưa c…" at bounding box center [289, 138] width 579 height 277
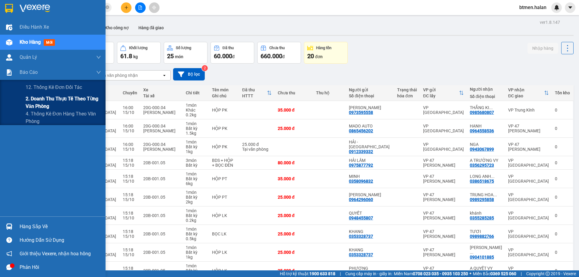
click at [30, 103] on span "2. Doanh thu thực tế theo từng văn phòng" at bounding box center [63, 102] width 75 height 15
